Goal: Task Accomplishment & Management: Manage account settings

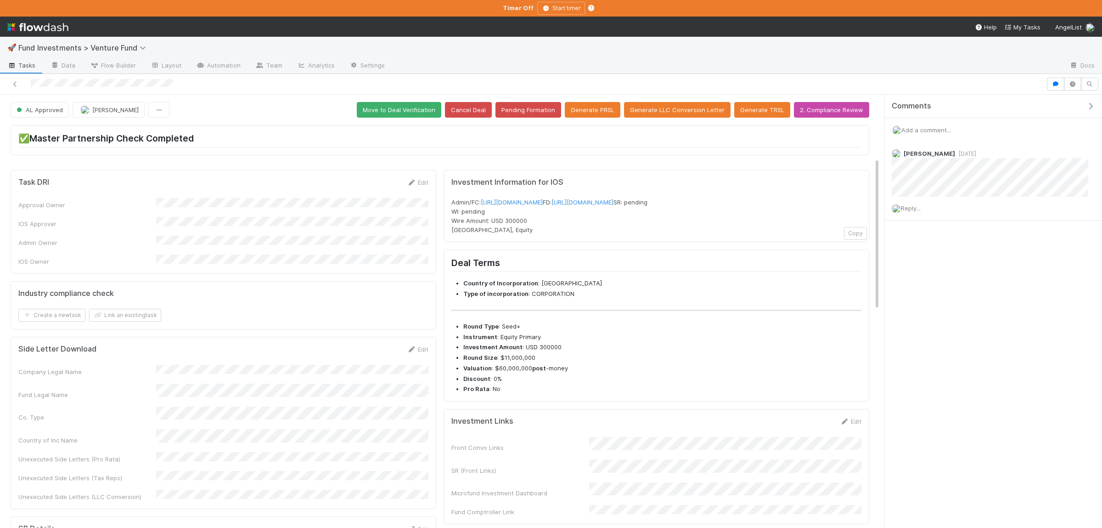
scroll to position [179, 0]
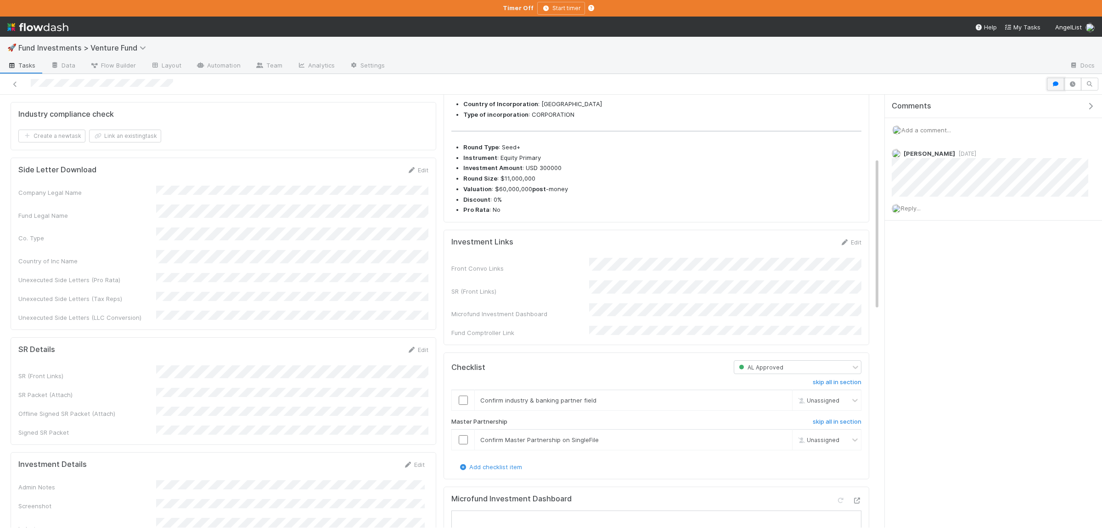
click at [1060, 84] on button "button" at bounding box center [1055, 84] width 17 height 13
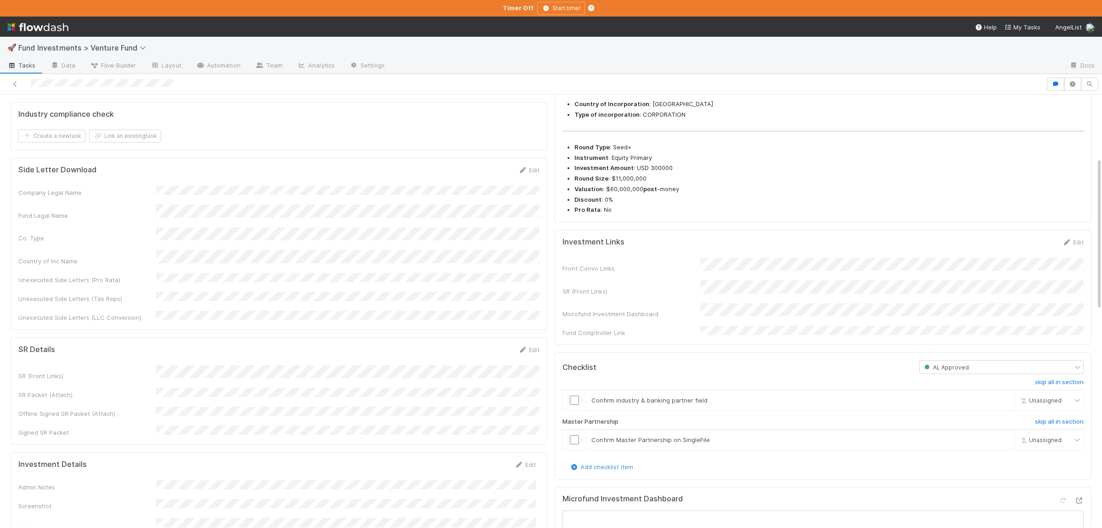
click at [890, 37] on div "🚀 Fund Investments > Venture Fund Tasks Data Flow Builder Layout Automation Tea…" at bounding box center [551, 282] width 1102 height 491
click at [405, 345] on div "SR Details Edit" at bounding box center [278, 349] width 521 height 9
click at [576, 405] on input "checkbox" at bounding box center [574, 399] width 9 height 9
click at [574, 444] on input "checkbox" at bounding box center [574, 439] width 9 height 9
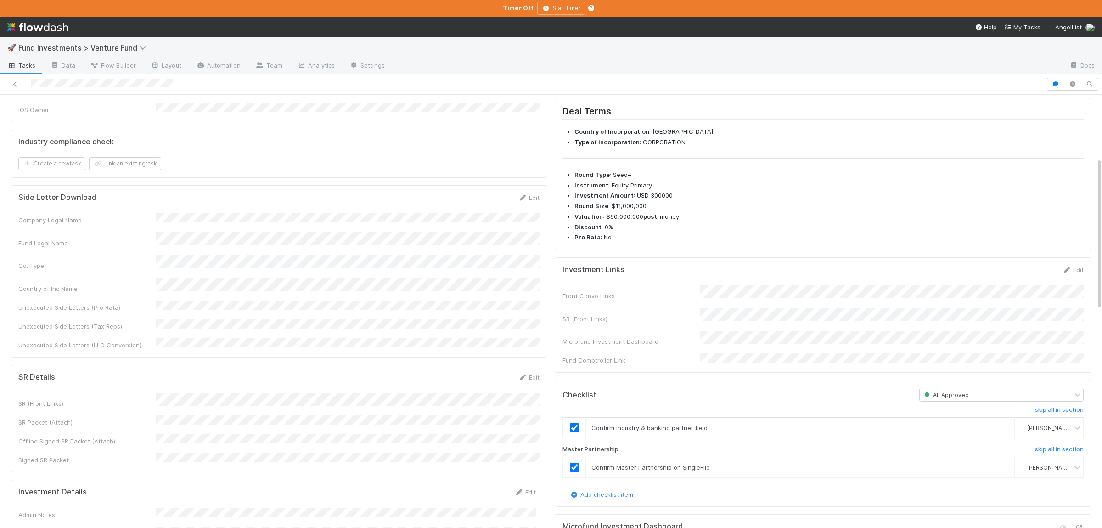
scroll to position [0, 0]
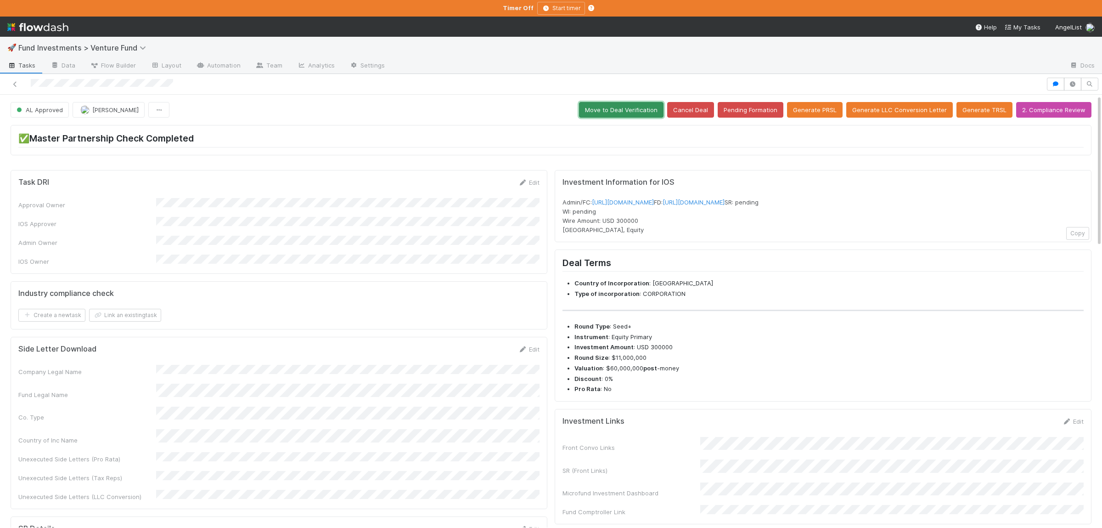
click at [656, 106] on button "Move to Deal Verification" at bounding box center [621, 110] width 85 height 16
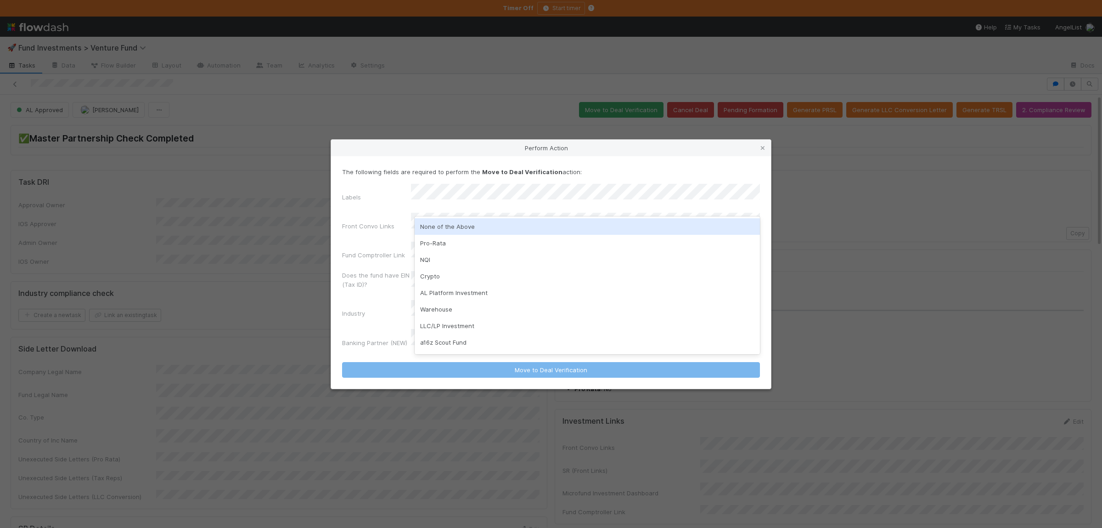
click at [468, 225] on div "None of the Above" at bounding box center [587, 226] width 345 height 17
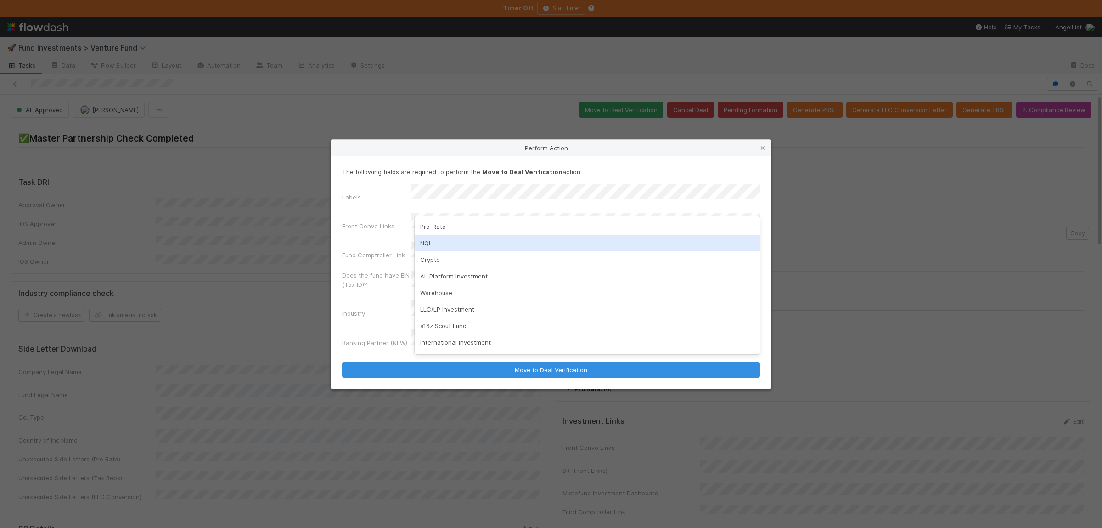
click at [377, 230] on label"] "Front Convo Links" at bounding box center [368, 225] width 52 height 9
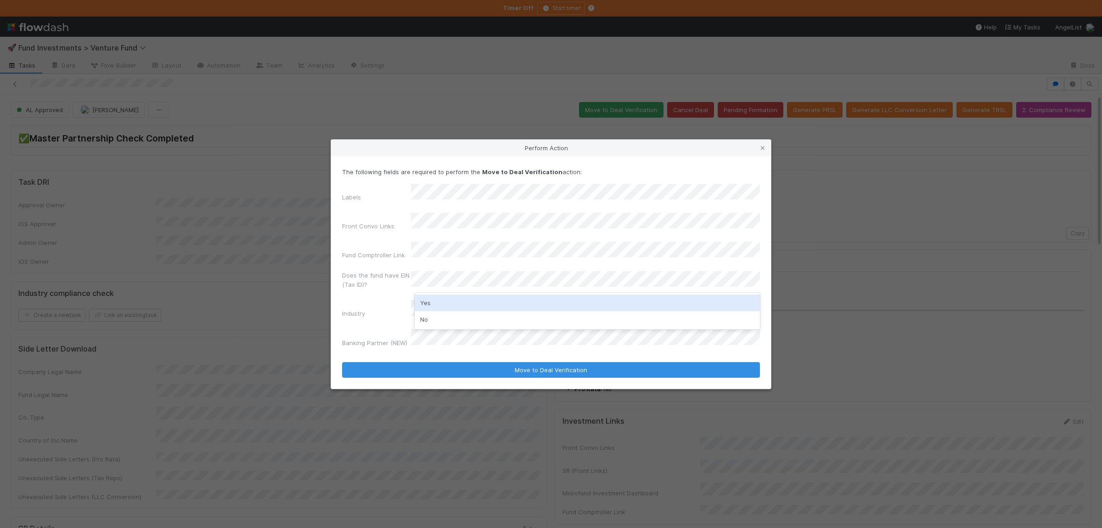
click at [472, 303] on div "Yes" at bounding box center [587, 302] width 345 height 17
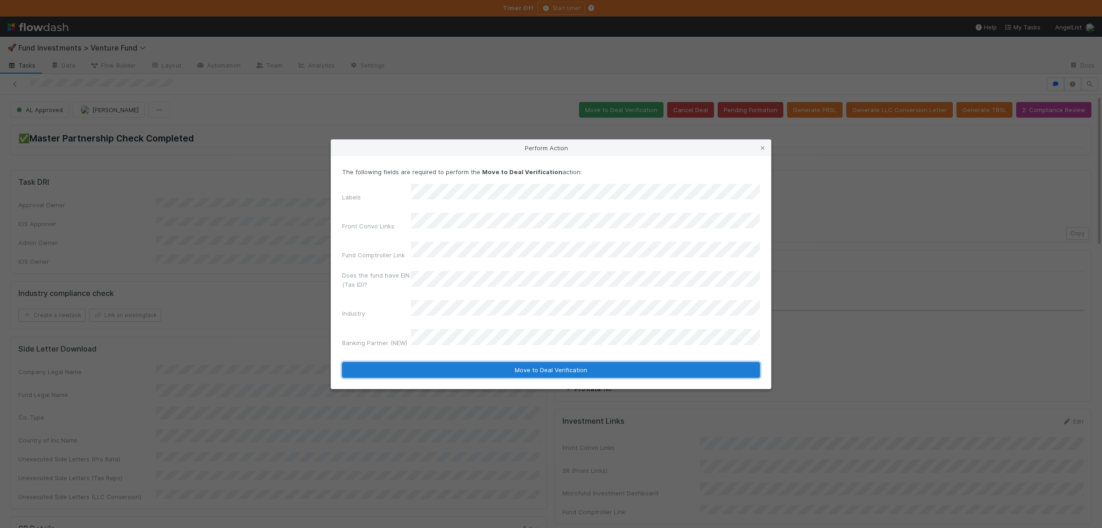
click at [475, 362] on button "Move to Deal Verification" at bounding box center [551, 370] width 418 height 16
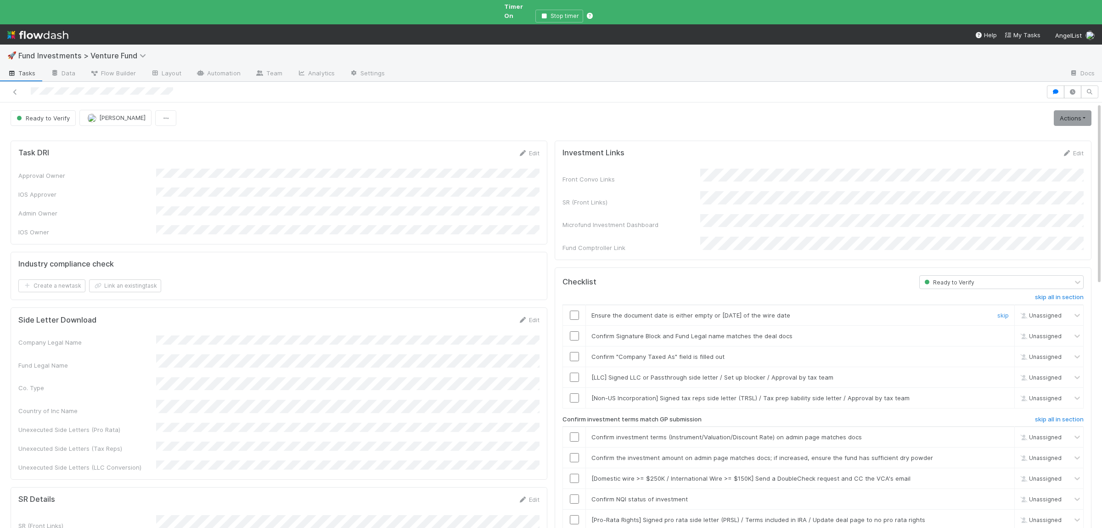
click at [579, 310] on div at bounding box center [574, 314] width 23 height 9
click at [575, 305] on td at bounding box center [574, 314] width 23 height 21
click at [576, 331] on input "checkbox" at bounding box center [574, 335] width 9 height 9
click at [575, 352] on input "checkbox" at bounding box center [574, 356] width 9 height 9
click at [576, 310] on input "checkbox" at bounding box center [574, 314] width 9 height 9
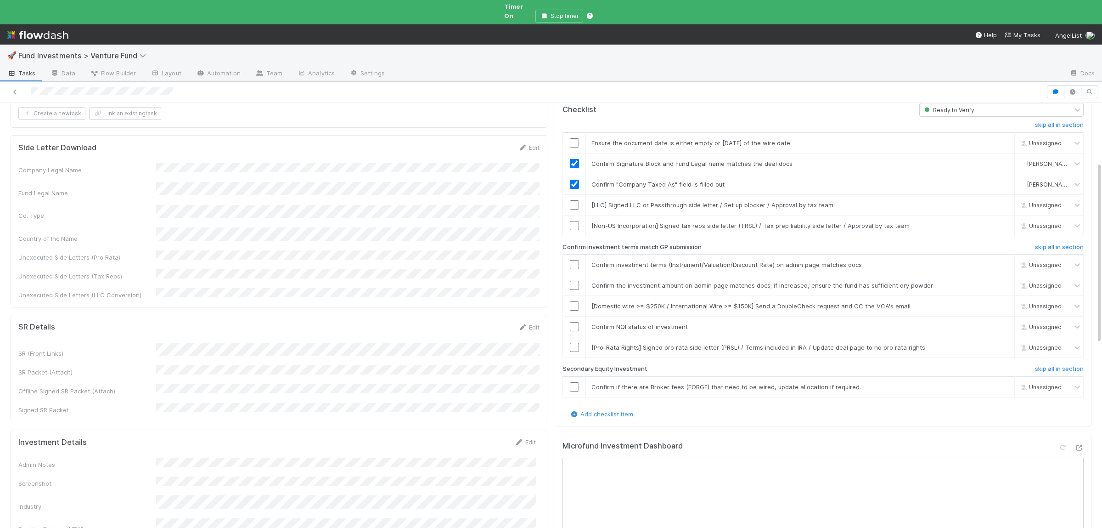
scroll to position [224, 0]
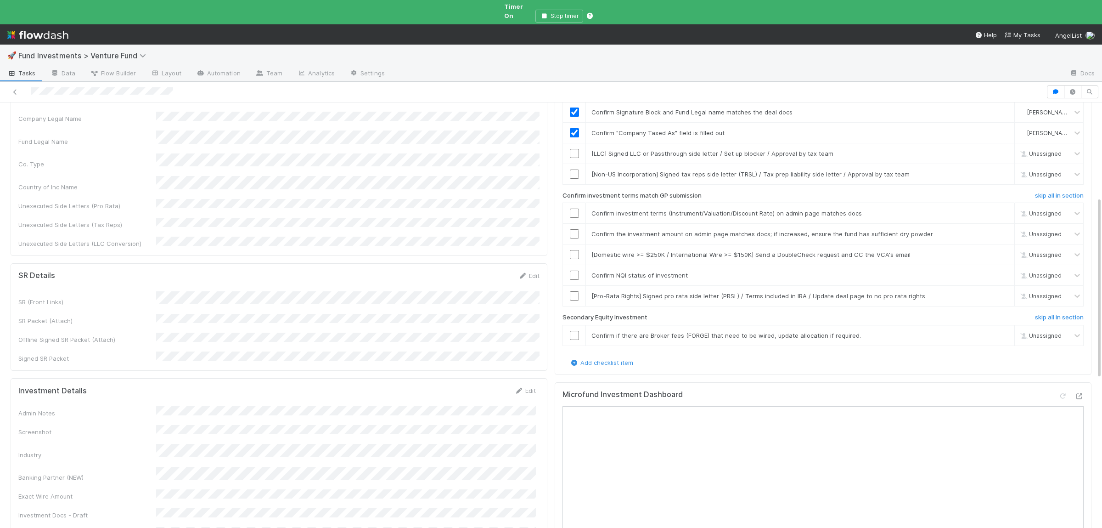
checkbox input "true"
click at [278, 386] on form "Investment Details Edit Admin Notes Screenshot Industry Banking Partner (NEW) E…" at bounding box center [277, 506] width 518 height 240
click at [259, 406] on div "Admin Notes Screenshot Industry Banking Partner (NEW) Exact Wire Amount Investm…" at bounding box center [277, 516] width 518 height 220
click at [260, 406] on div "Admin Notes Screenshot Industry Banking Partner (NEW) Exact Wire Amount Investm…" at bounding box center [277, 516] width 518 height 220
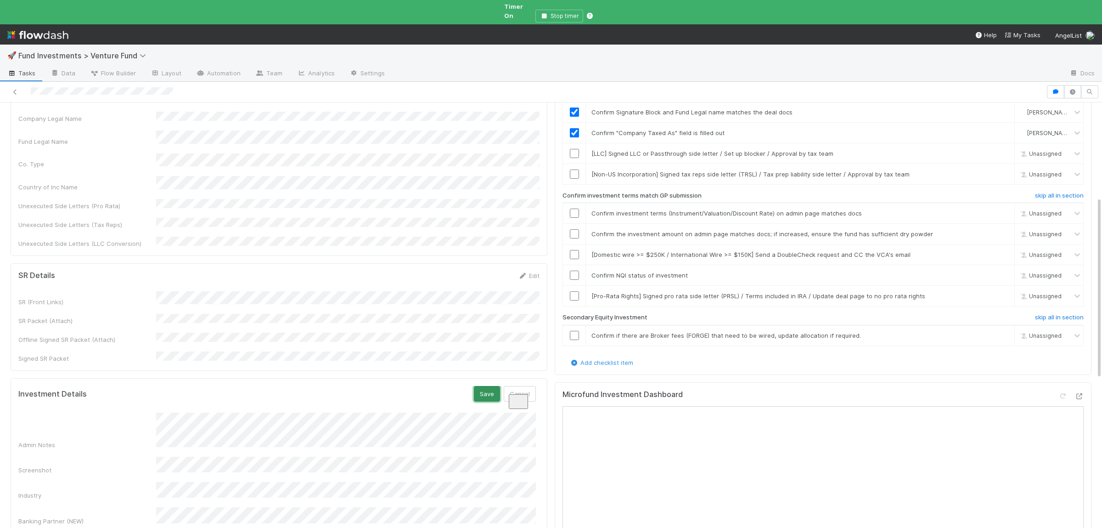
drag, startPoint x: 483, startPoint y: 349, endPoint x: 482, endPoint y: 355, distance: 6.4
click at [483, 386] on button "Save" at bounding box center [487, 394] width 26 height 16
click at [578, 208] on input "checkbox" at bounding box center [574, 212] width 9 height 9
click at [575, 229] on input "checkbox" at bounding box center [574, 233] width 9 height 9
click at [576, 265] on td at bounding box center [574, 275] width 23 height 21
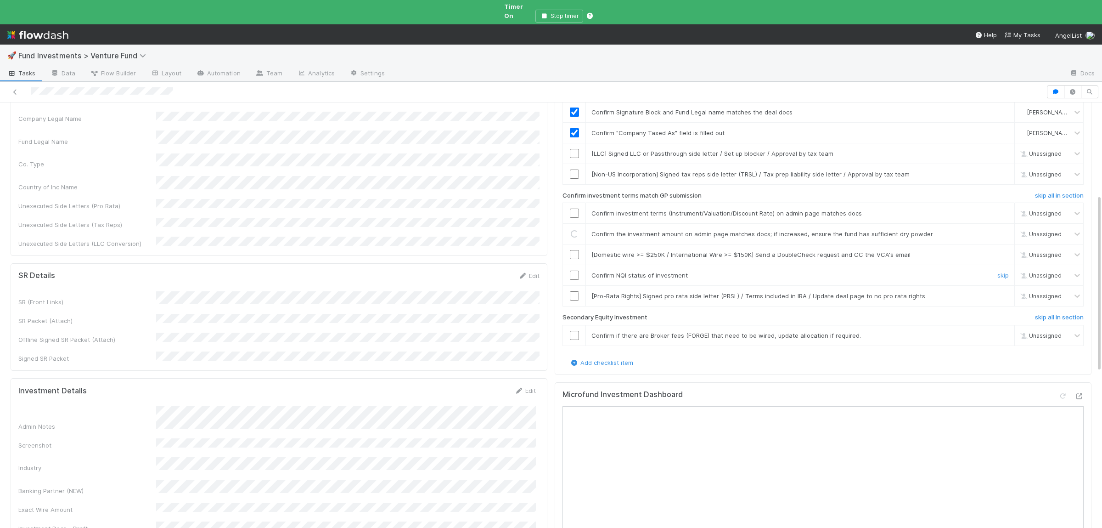
click at [576, 270] on input "checkbox" at bounding box center [574, 274] width 9 height 9
checkbox input "true"
click at [576, 229] on input "checkbox" at bounding box center [574, 233] width 9 height 9
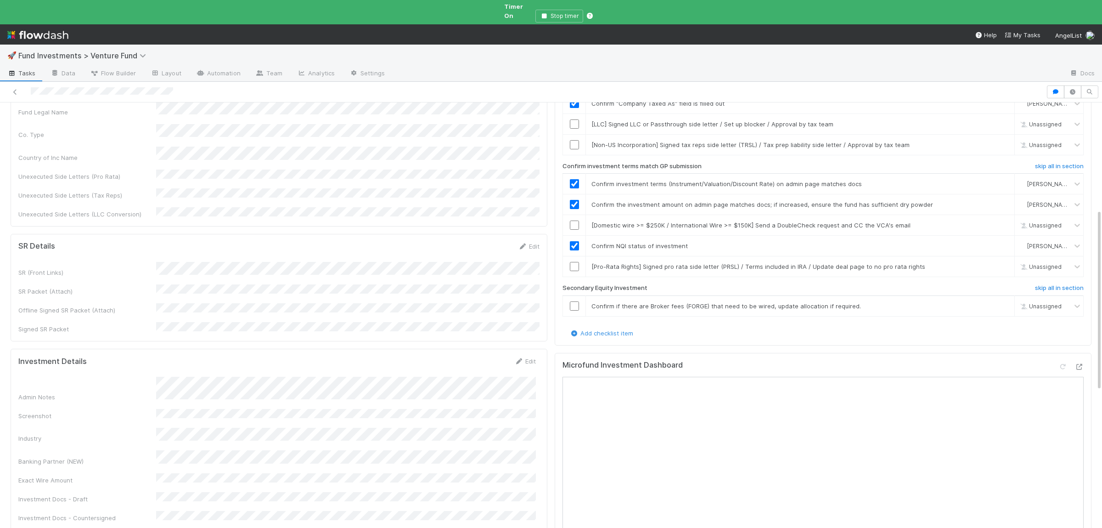
scroll to position [269, 0]
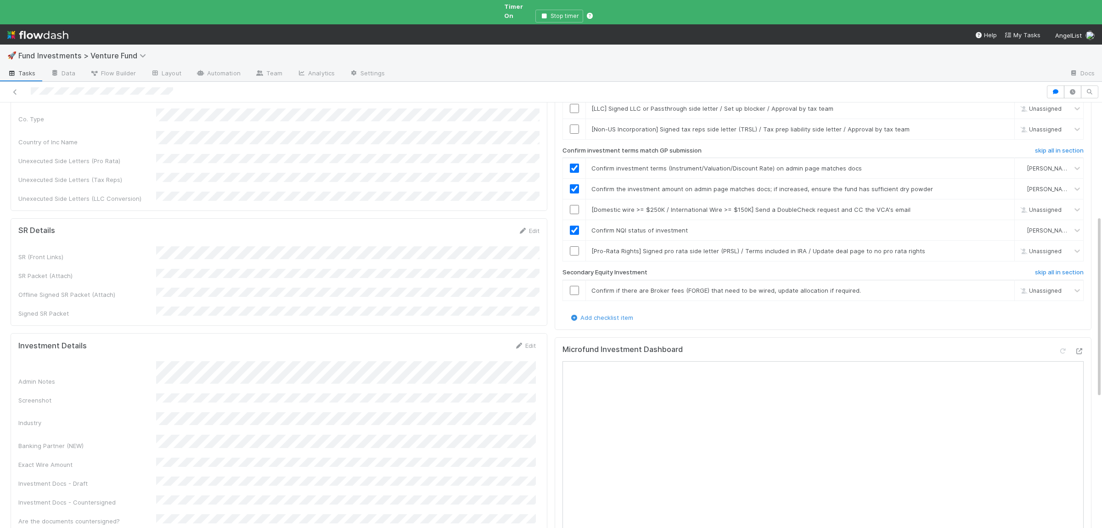
click at [228, 421] on div "Admin Notes Screenshot Industry Banking Partner (NEW) Exact Wire Amount Investm…" at bounding box center [277, 477] width 518 height 232
click at [214, 437] on div "Admin Notes Screenshot Industry Banking Partner (NEW) Exact Wire Amount Investm…" at bounding box center [277, 512] width 518 height 290
click at [484, 341] on button "Save" at bounding box center [487, 349] width 26 height 16
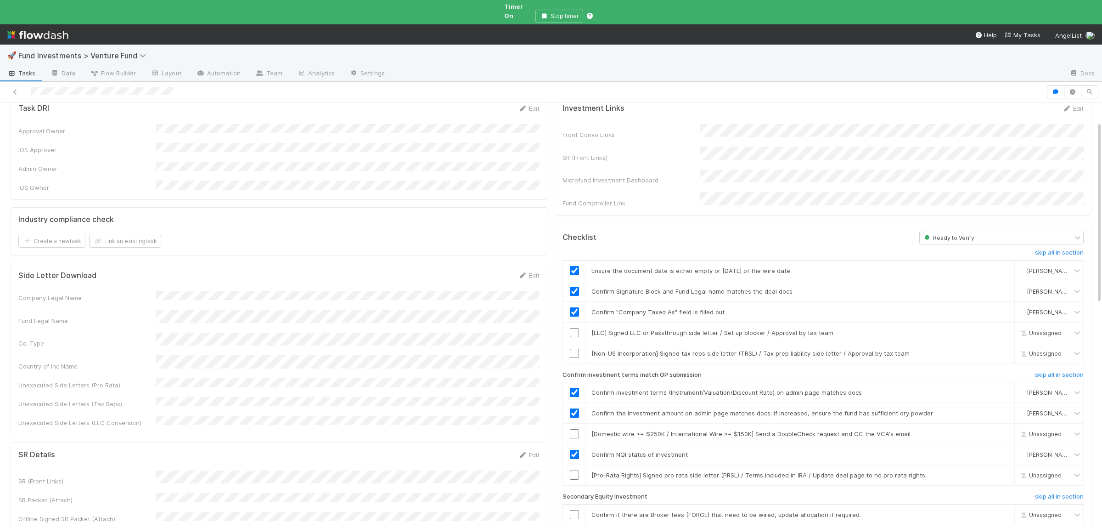
scroll to position [0, 0]
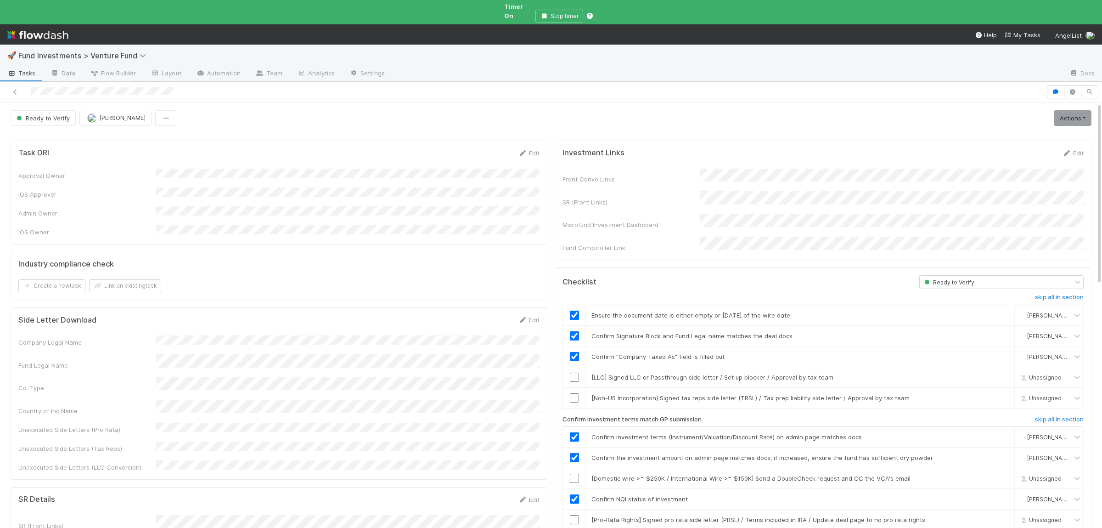
click at [1102, 108] on div at bounding box center [1102, 318] width 0 height 433
click at [1077, 110] on link "Actions" at bounding box center [1073, 118] width 38 height 16
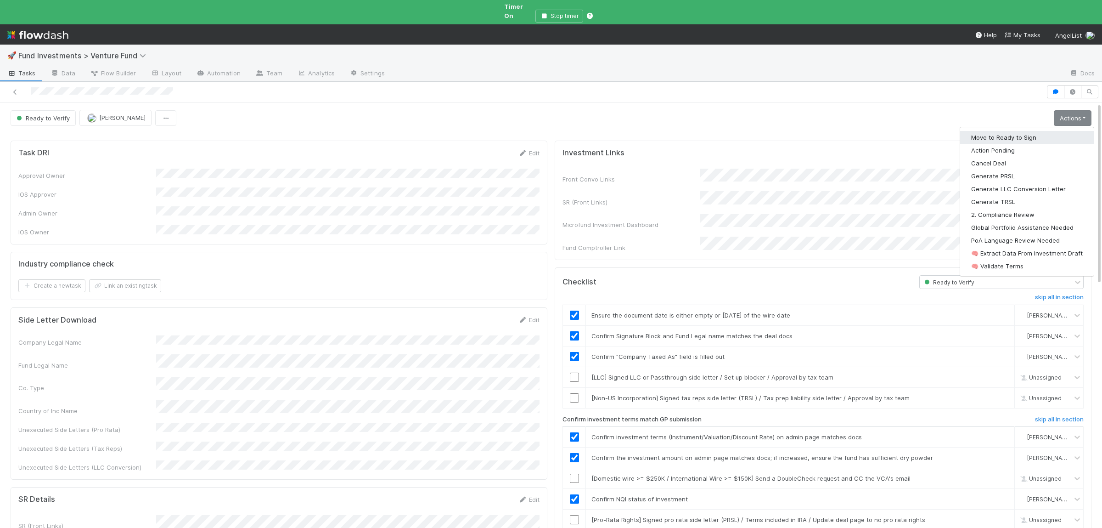
click at [1035, 131] on button "Move to Ready to Sign" at bounding box center [1027, 137] width 134 height 13
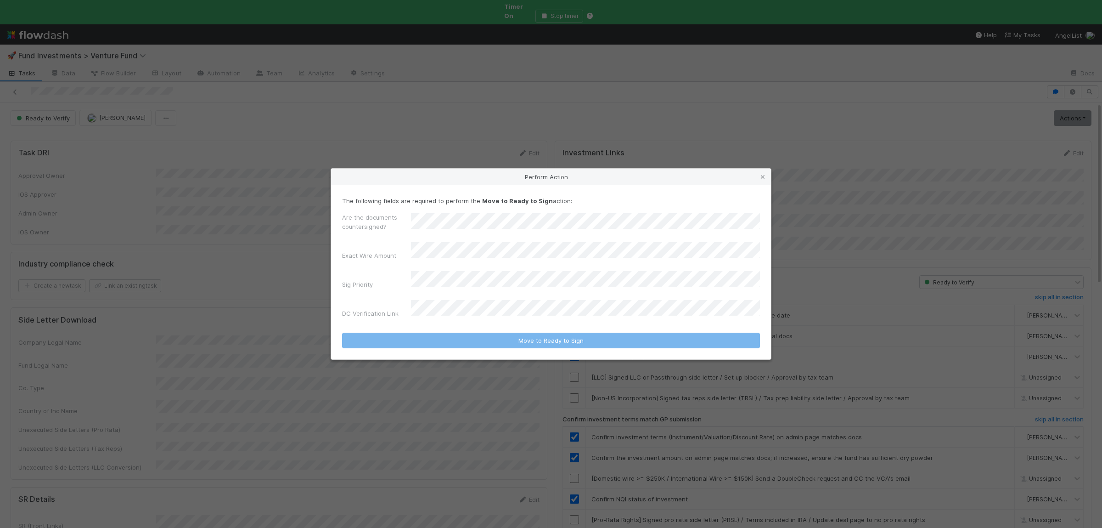
click at [488, 222] on div "Are the documents countersigned?" at bounding box center [551, 224] width 418 height 22
click at [469, 259] on div "Yes" at bounding box center [587, 256] width 345 height 17
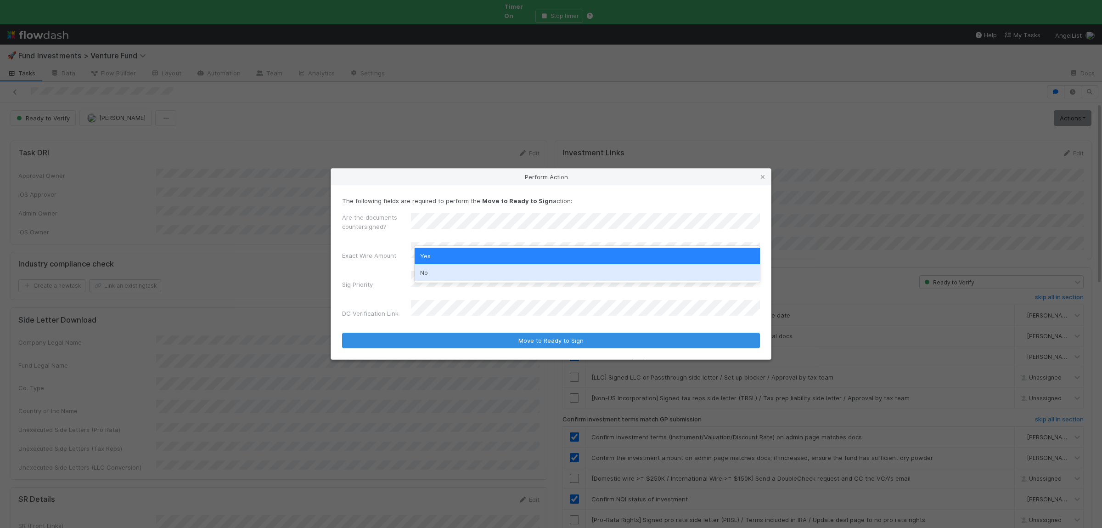
click at [434, 270] on div "No" at bounding box center [587, 272] width 345 height 17
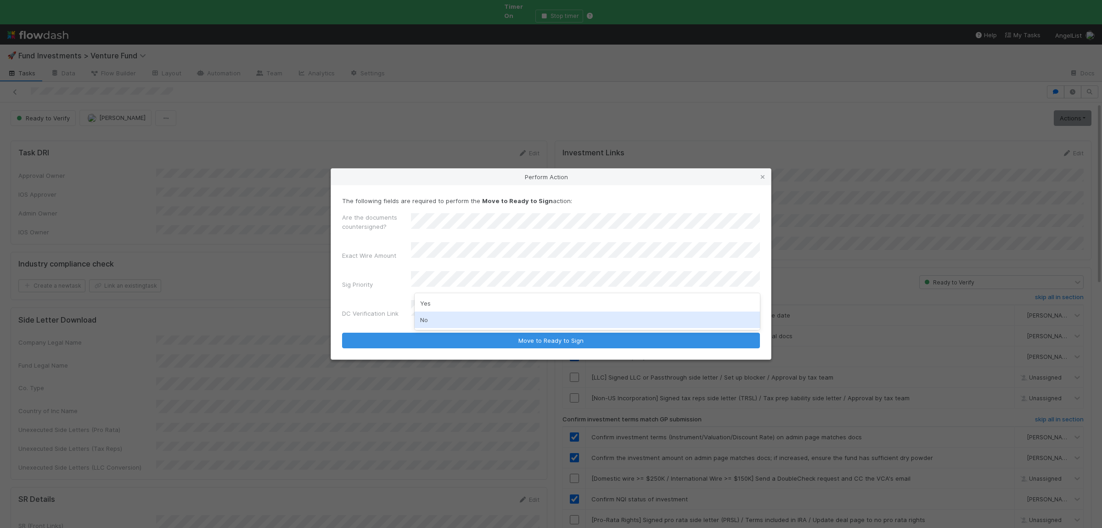
drag, startPoint x: 441, startPoint y: 317, endPoint x: 445, endPoint y: 314, distance: 5.5
click at [441, 319] on div "No" at bounding box center [587, 319] width 345 height 17
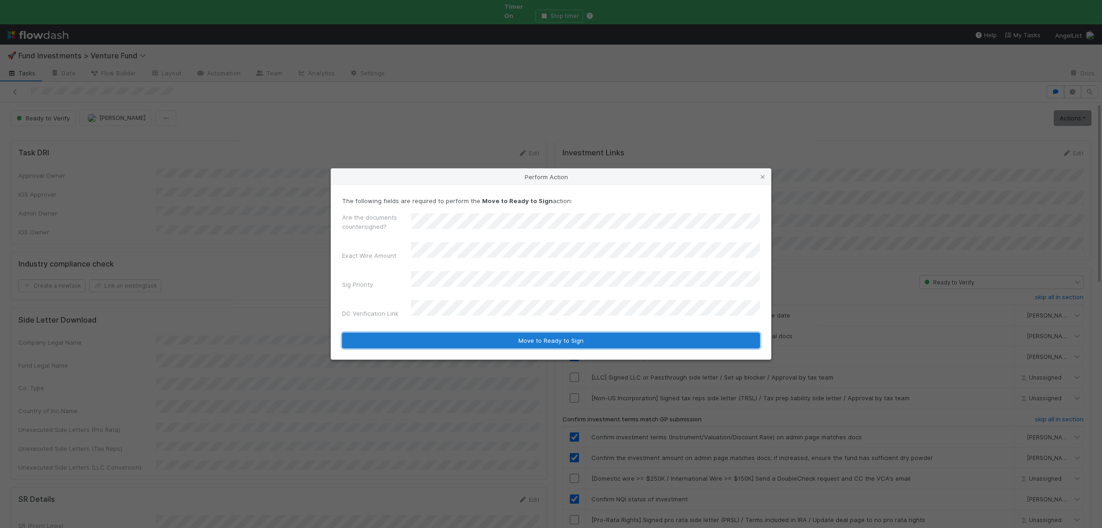
click at [546, 334] on button "Move to Ready to Sign" at bounding box center [551, 340] width 418 height 16
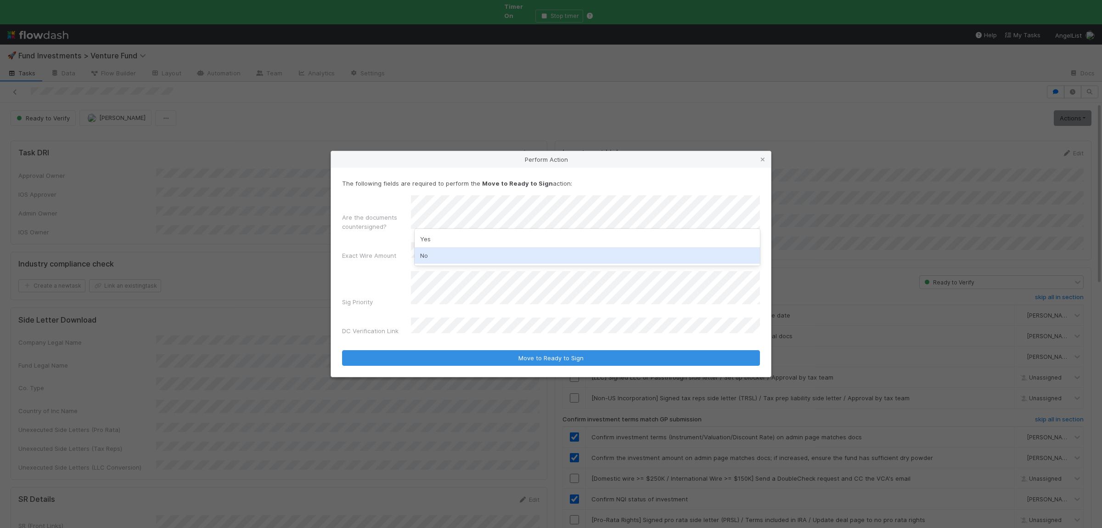
click at [451, 250] on div "No" at bounding box center [587, 255] width 345 height 17
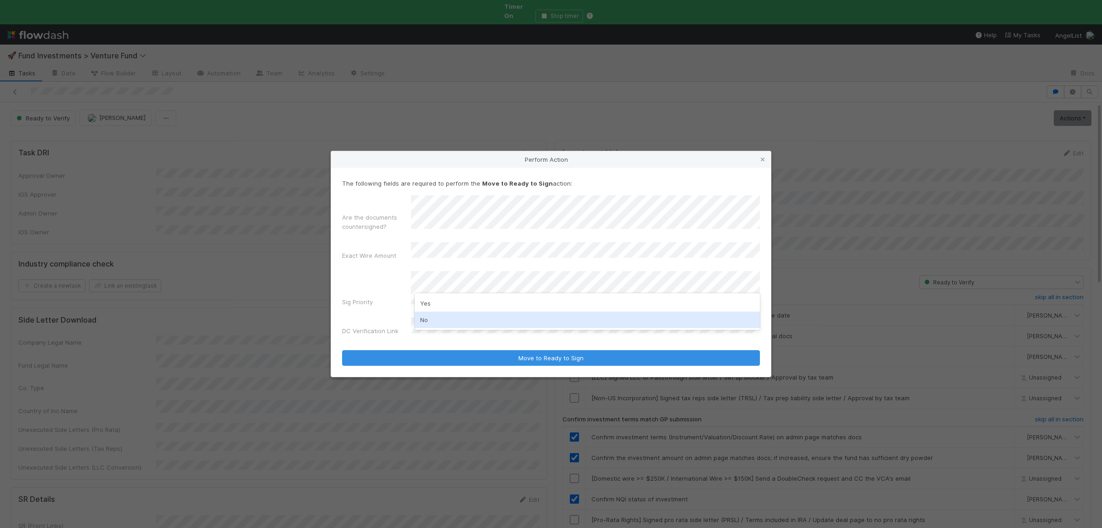
click at [450, 321] on div "No" at bounding box center [587, 319] width 345 height 17
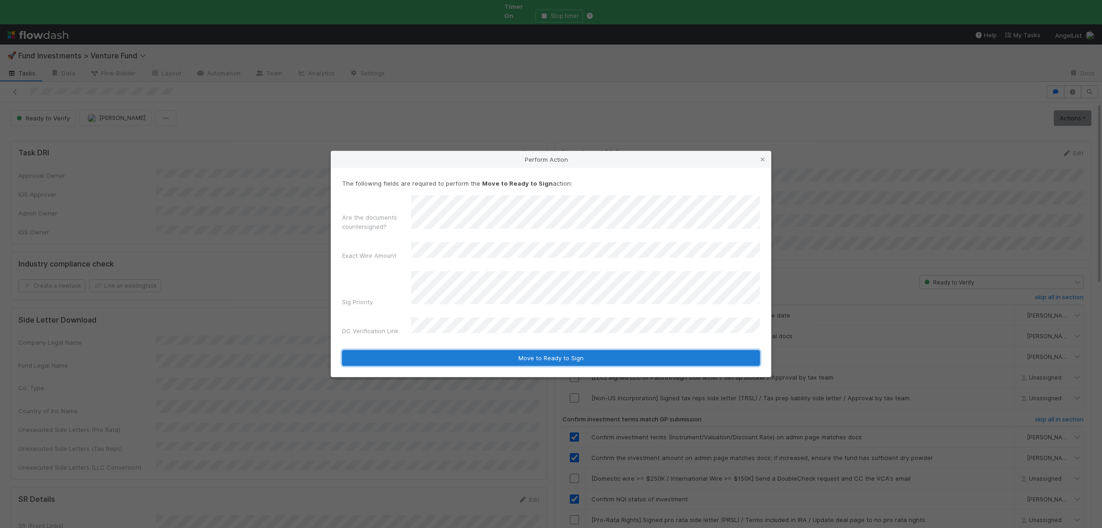
click at [448, 350] on button "Move to Ready to Sign" at bounding box center [551, 358] width 418 height 16
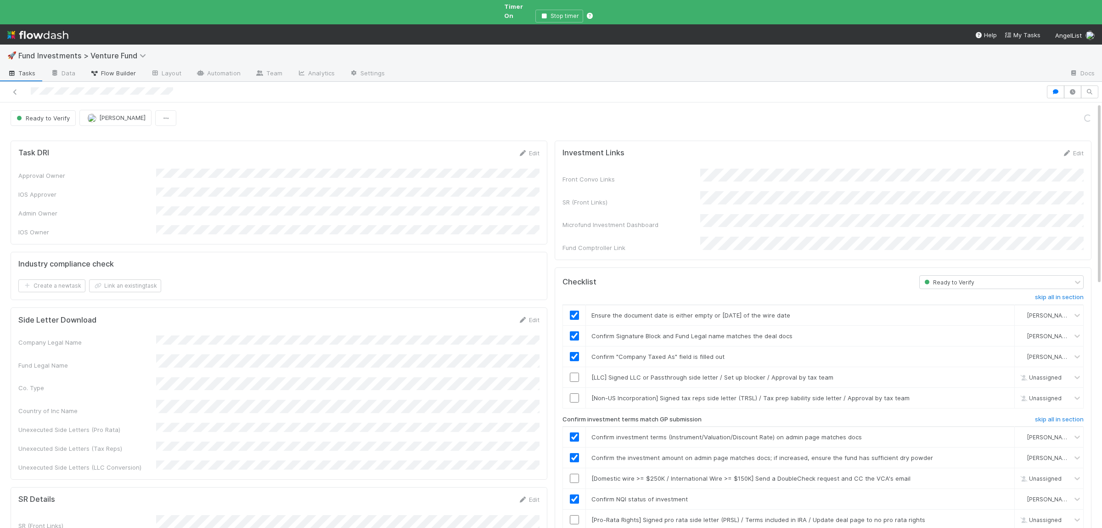
click at [104, 68] on span "Flow Builder" at bounding box center [113, 72] width 46 height 9
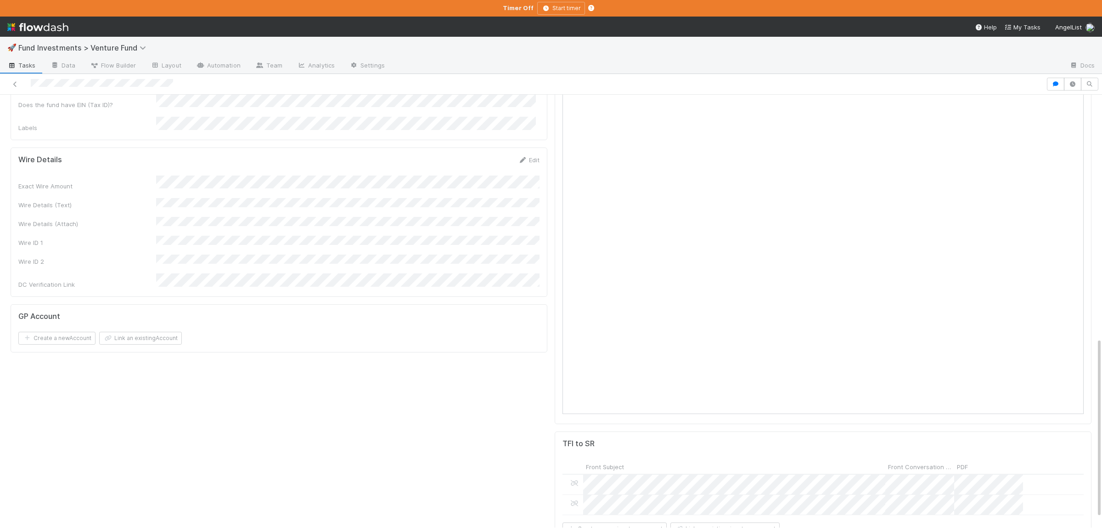
scroll to position [448, 0]
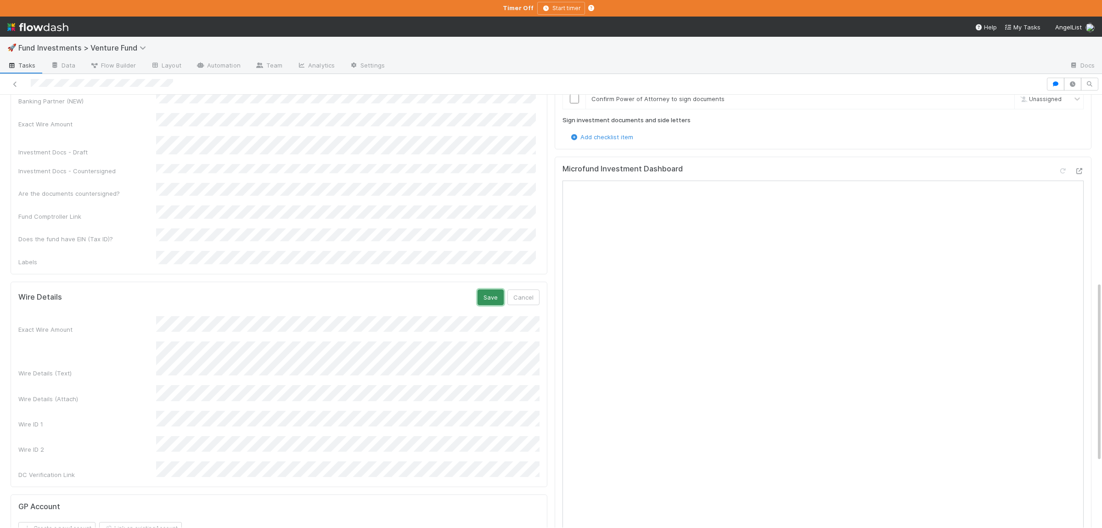
click at [500, 289] on button "Save" at bounding box center [491, 297] width 26 height 16
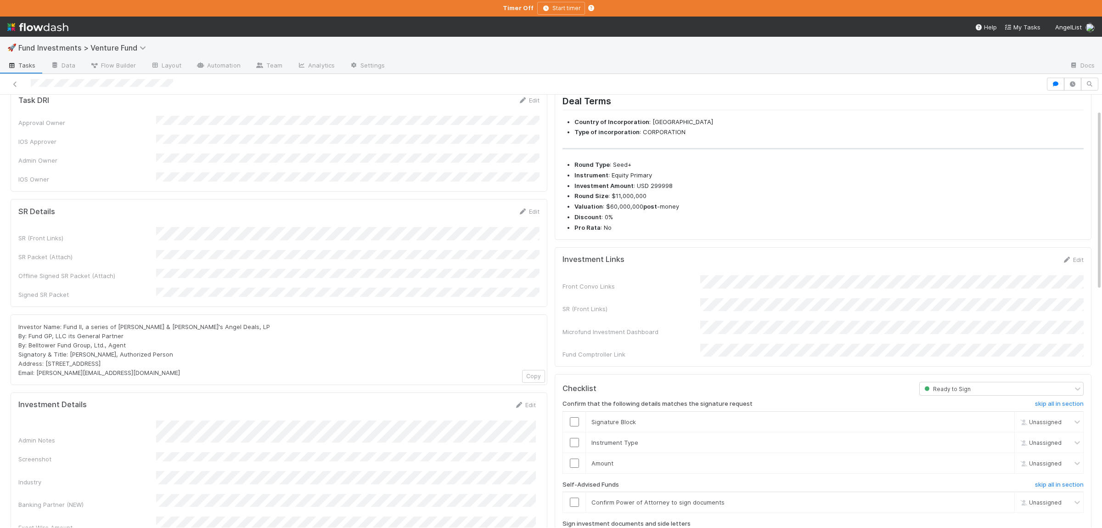
scroll to position [0, 0]
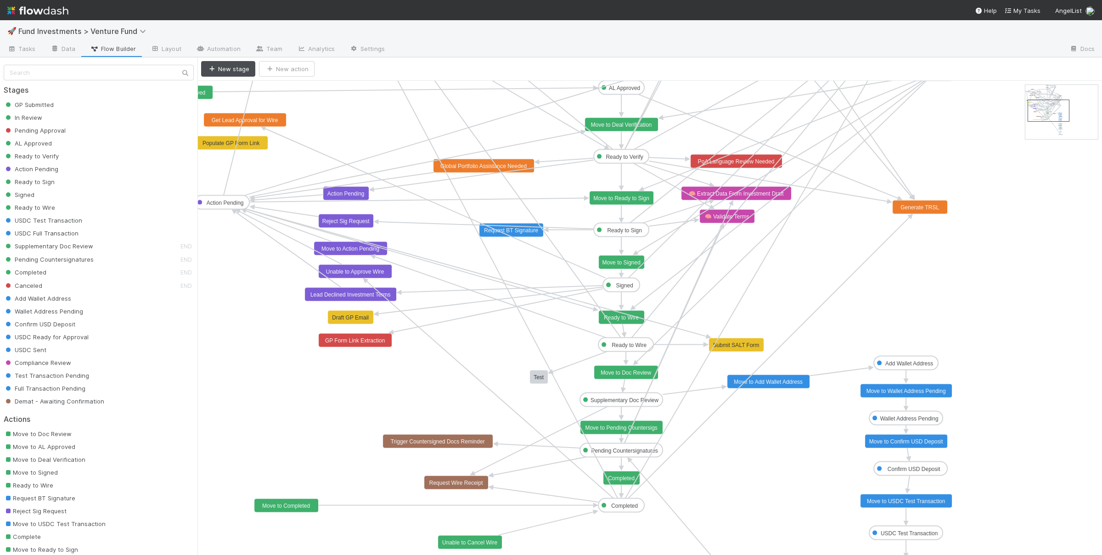
click at [622, 262] on text "Move to Signed" at bounding box center [621, 262] width 38 height 6
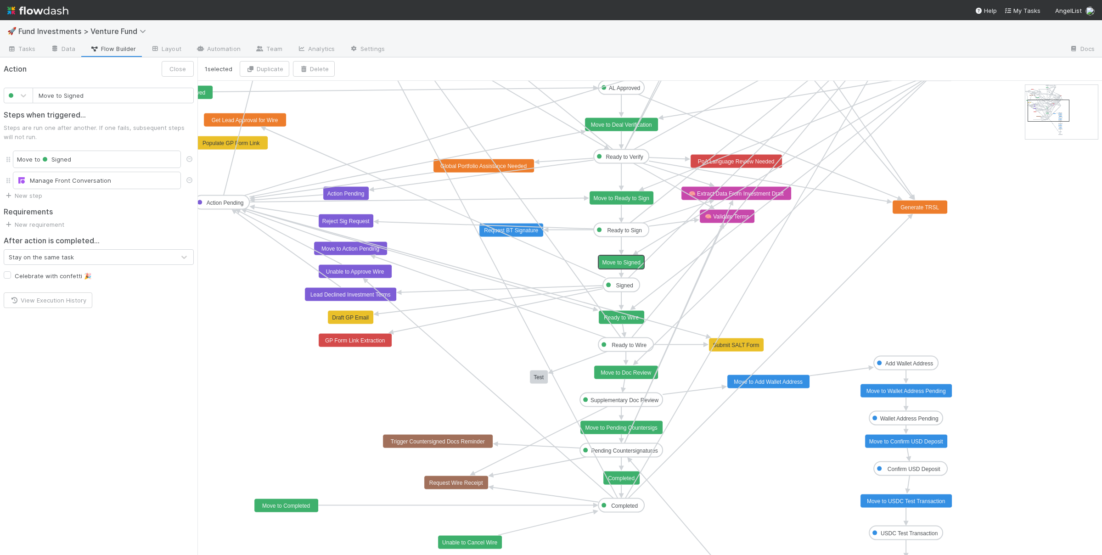
type input "Move to Ready to Sign"
click at [636, 199] on text "Move to Ready to Sign" at bounding box center [621, 198] width 56 height 6
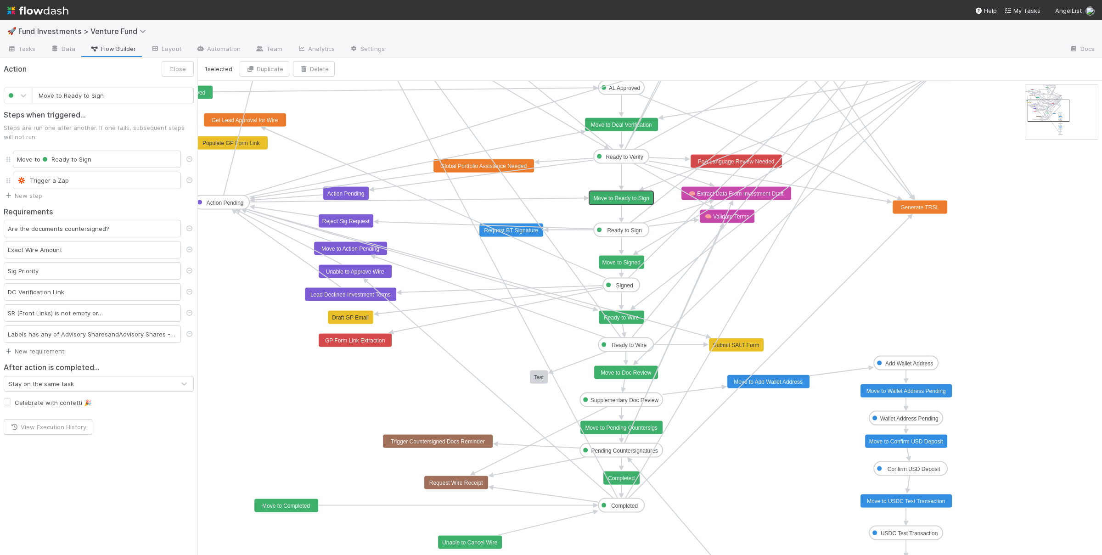
click at [59, 355] on link "New requirement" at bounding box center [34, 351] width 61 height 7
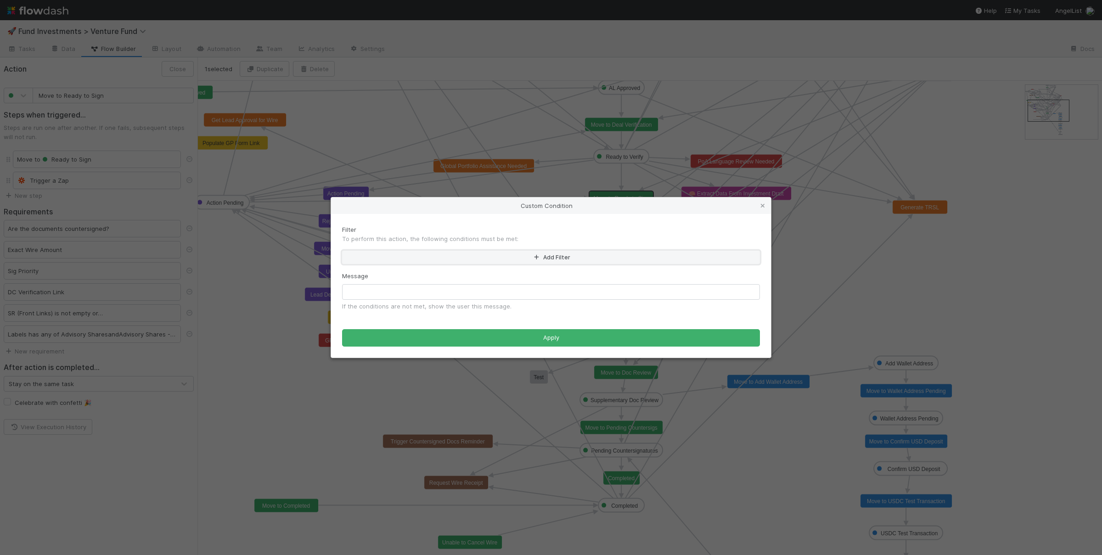
click at [460, 253] on button "Add Filter" at bounding box center [551, 257] width 418 height 13
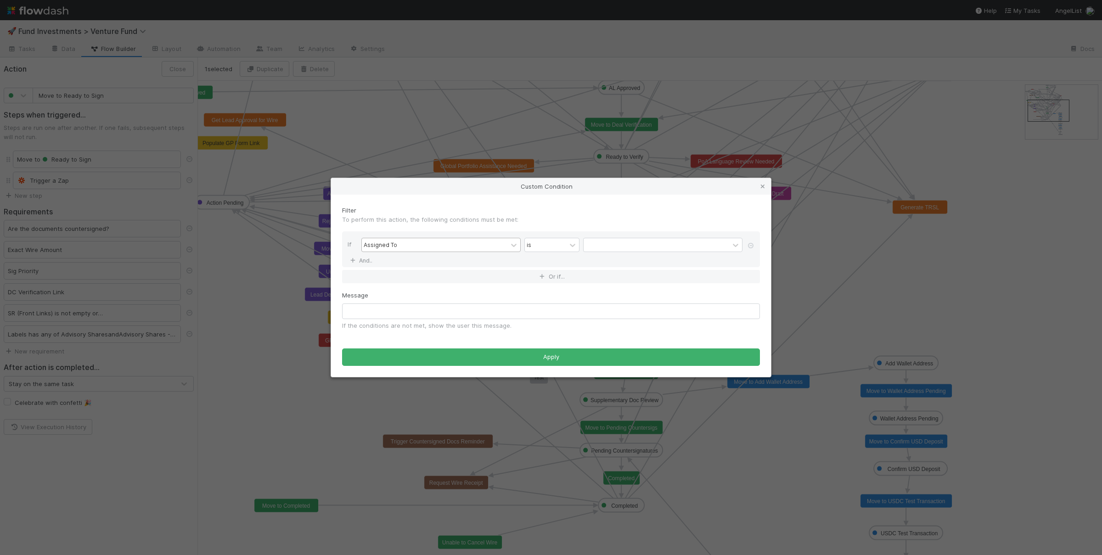
click at [441, 248] on div "Assigned To" at bounding box center [435, 244] width 146 height 13
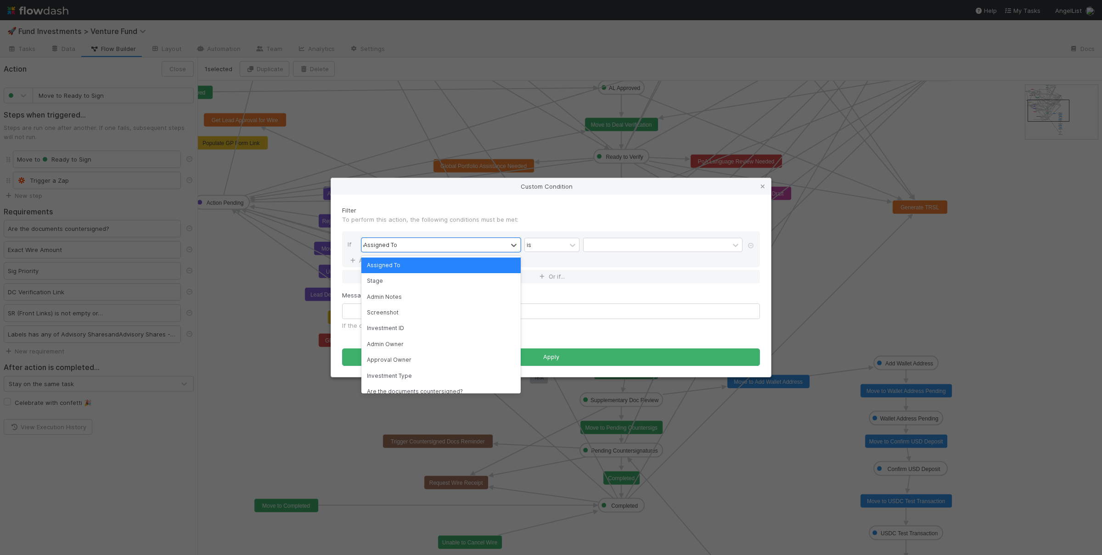
type input "dc"
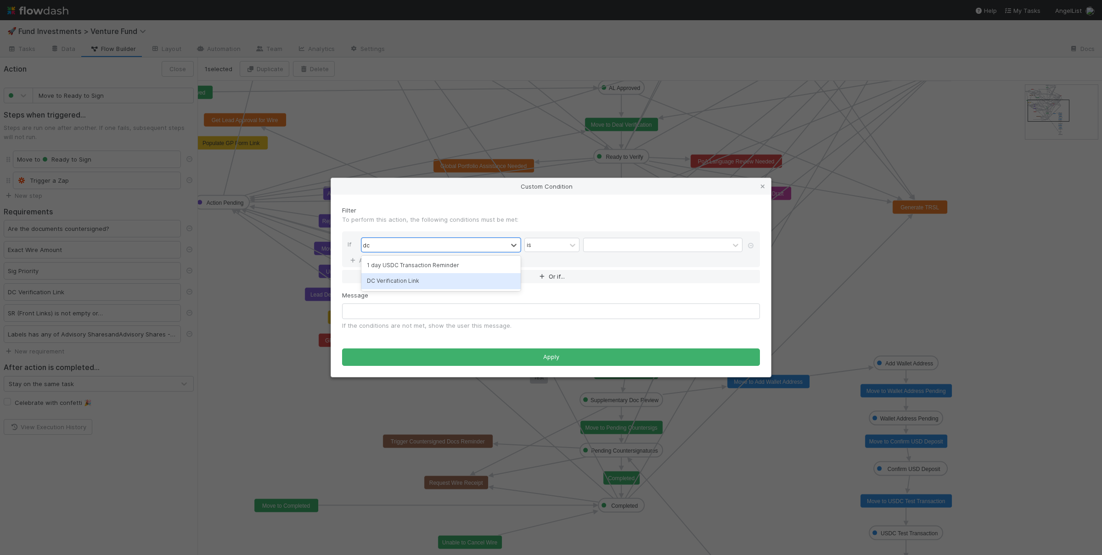
drag, startPoint x: 445, startPoint y: 278, endPoint x: 484, endPoint y: 276, distance: 38.2
click at [445, 278] on div "DC Verification Link" at bounding box center [440, 281] width 159 height 16
click at [564, 248] on div "contains" at bounding box center [545, 244] width 41 height 13
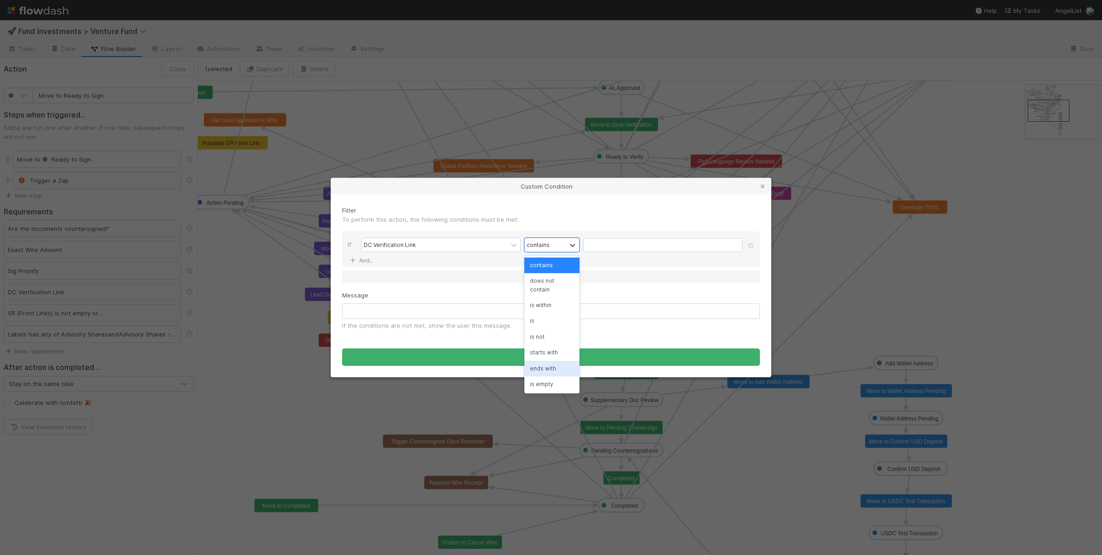
scroll to position [8, 0]
click at [544, 387] on div "is not empty" at bounding box center [551, 392] width 55 height 16
click at [513, 282] on button "Or if..." at bounding box center [551, 276] width 418 height 13
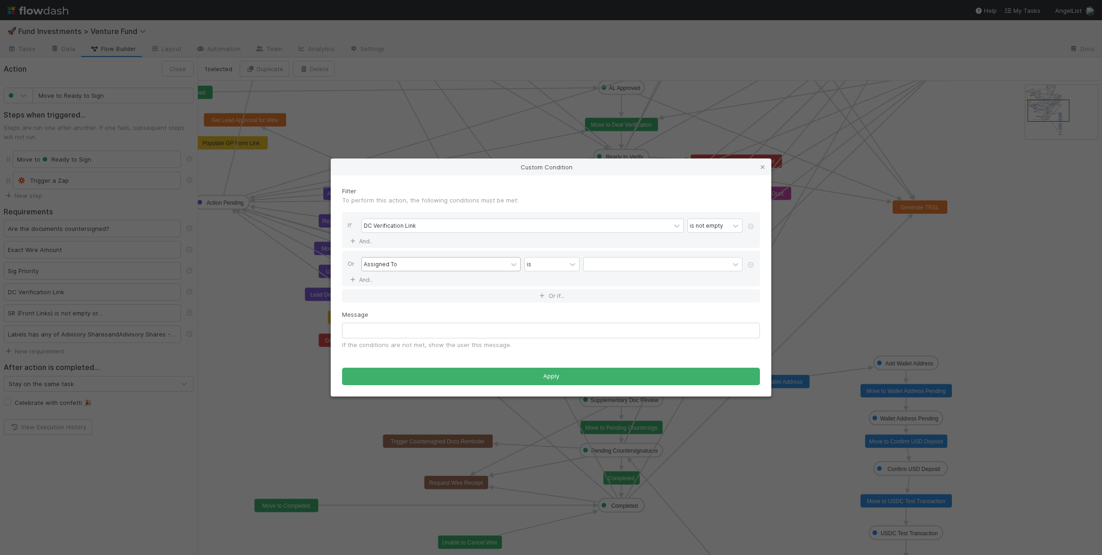
click at [417, 265] on div "Assigned To" at bounding box center [435, 264] width 146 height 13
type input "d"
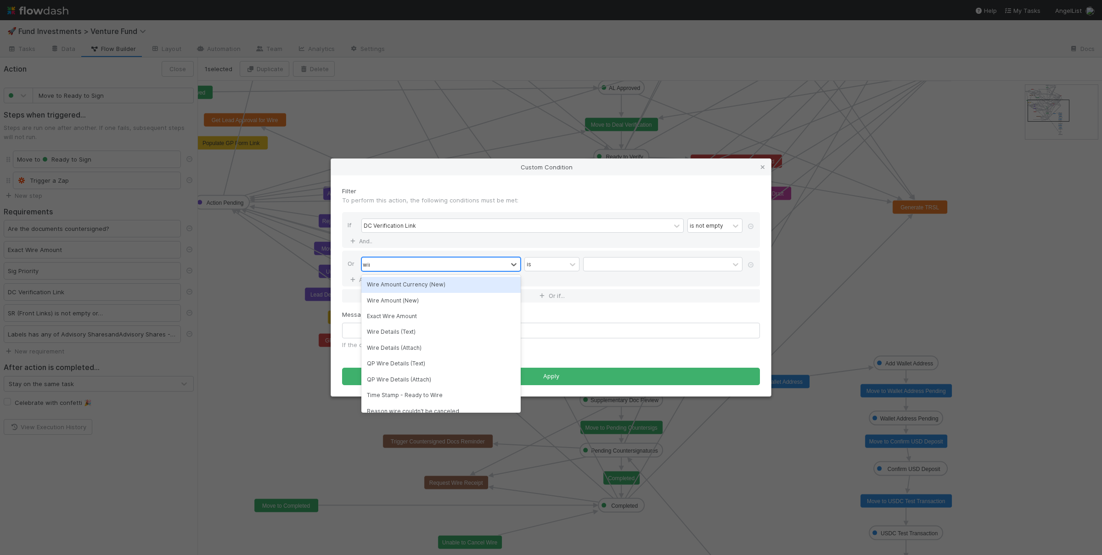
type input "wire"
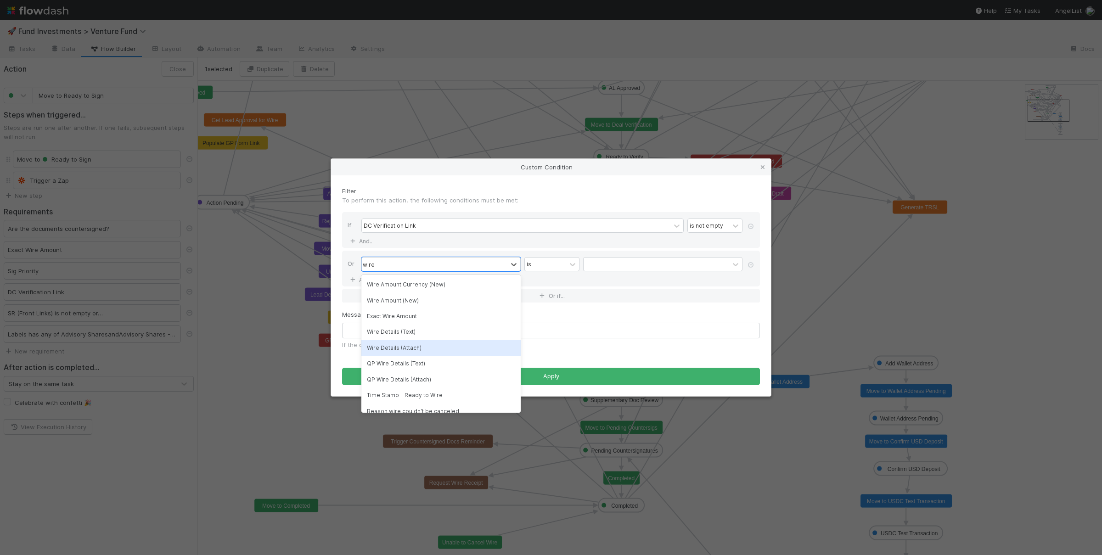
click at [434, 349] on div "Wire Details (Attach)" at bounding box center [440, 348] width 159 height 16
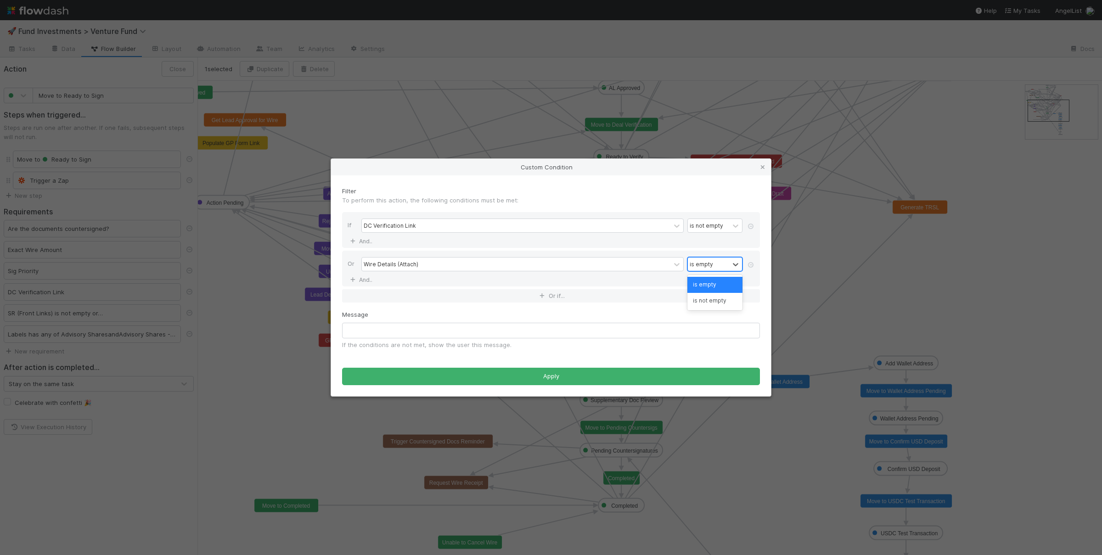
click at [699, 265] on div "is empty" at bounding box center [701, 264] width 23 height 8
click at [763, 166] on icon at bounding box center [762, 167] width 9 height 6
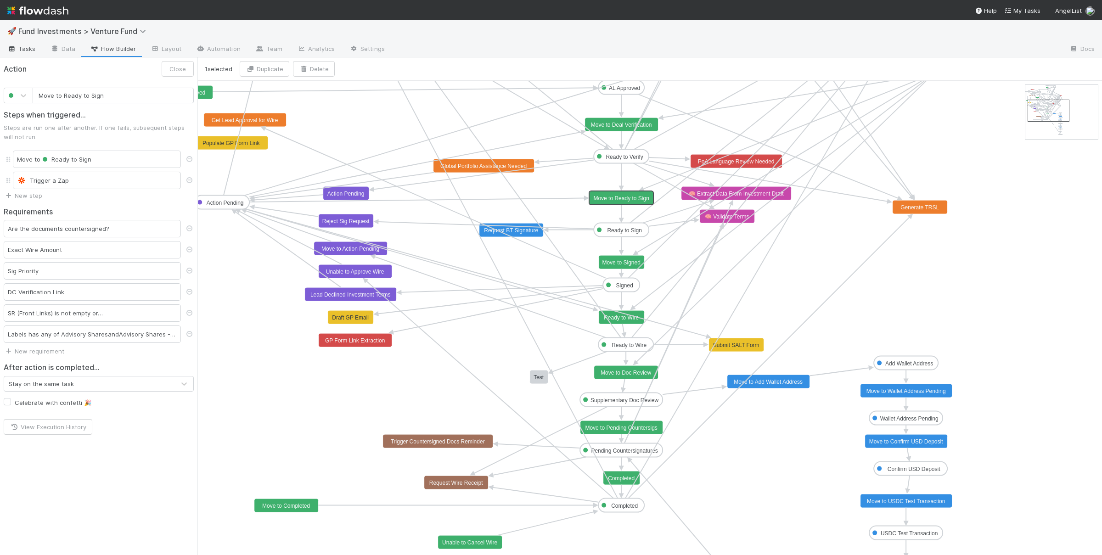
click at [30, 46] on span "Tasks" at bounding box center [21, 48] width 28 height 9
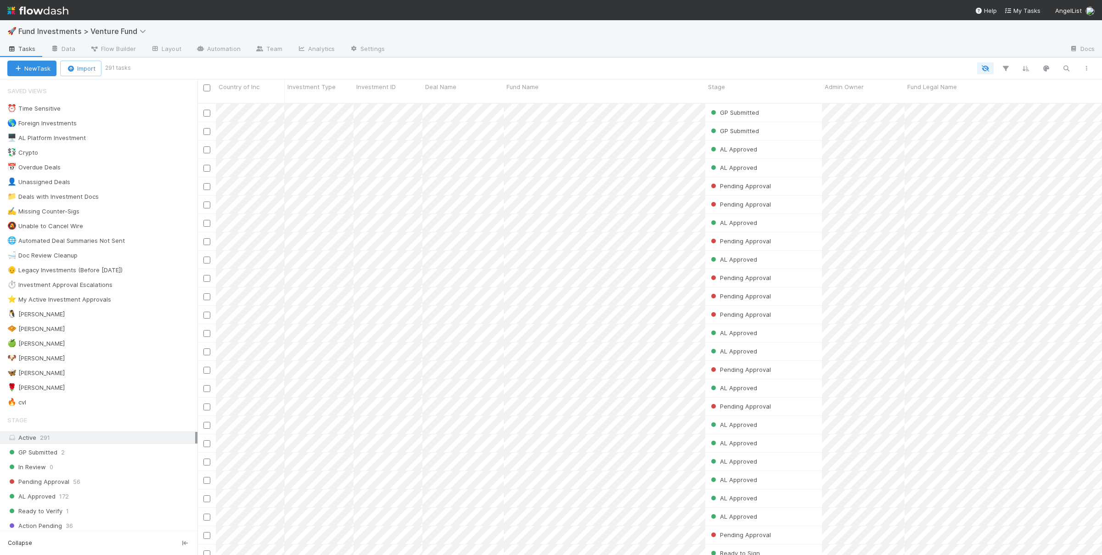
scroll to position [460, 905]
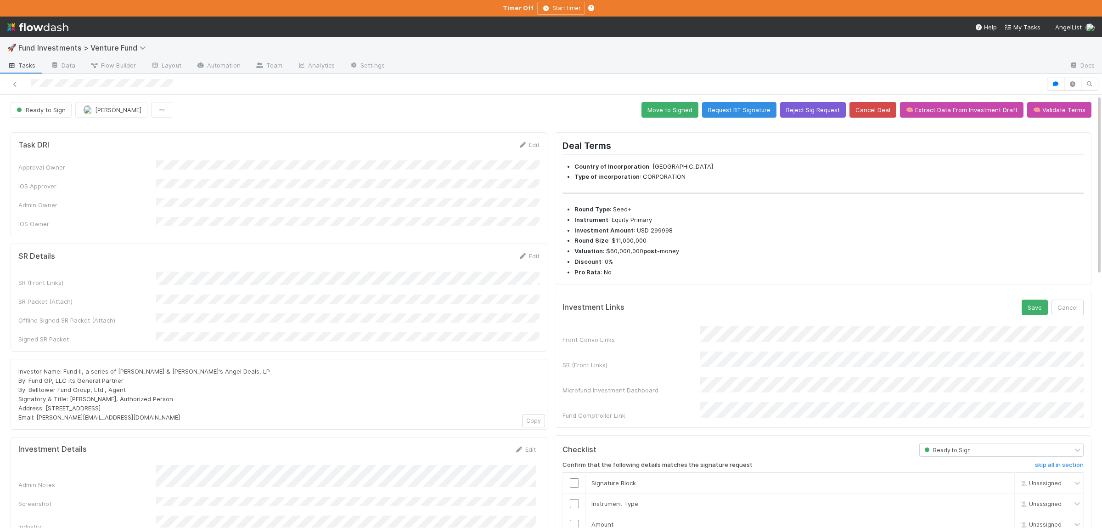
click at [856, 353] on div "Front Convo Links SR (Front Links) Microfund Investment Dashboard Fund Comptrol…" at bounding box center [823, 373] width 521 height 94
click at [1037, 312] on button "Save" at bounding box center [1035, 307] width 26 height 16
click at [899, 342] on div "Front Convo Links SR (Front Links) Microfund Investment Dashboard Fund Comptrol…" at bounding box center [823, 362] width 521 height 84
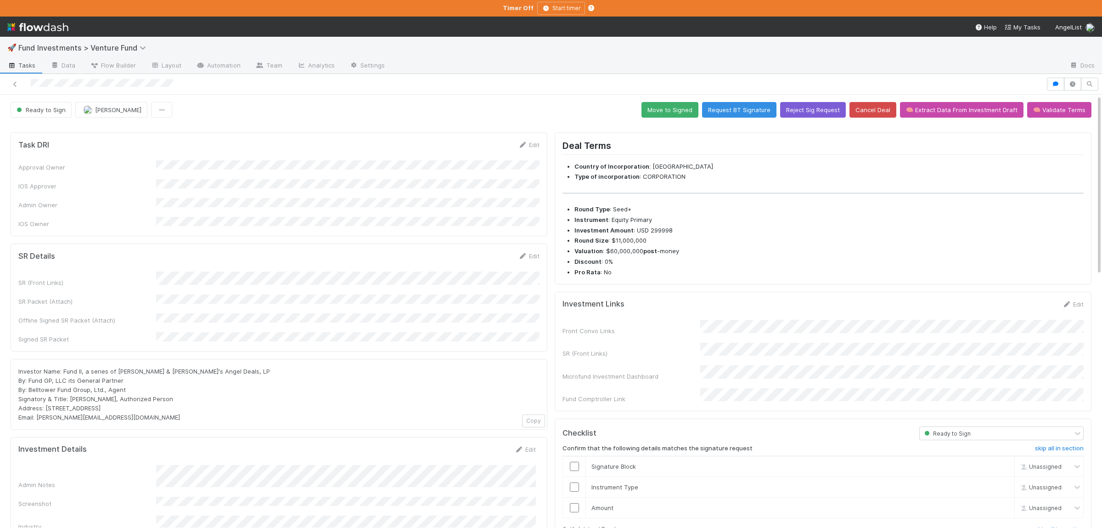
click at [899, 342] on div "Front Convo Links SR (Front Links) Microfund Investment Dashboard Fund Comptrol…" at bounding box center [823, 362] width 521 height 84
click at [898, 343] on div "Front Convo Links SR (Front Links) Microfund Investment Dashboard Fund Comptrol…" at bounding box center [823, 362] width 521 height 84
click at [1028, 313] on button "Save" at bounding box center [1035, 307] width 26 height 16
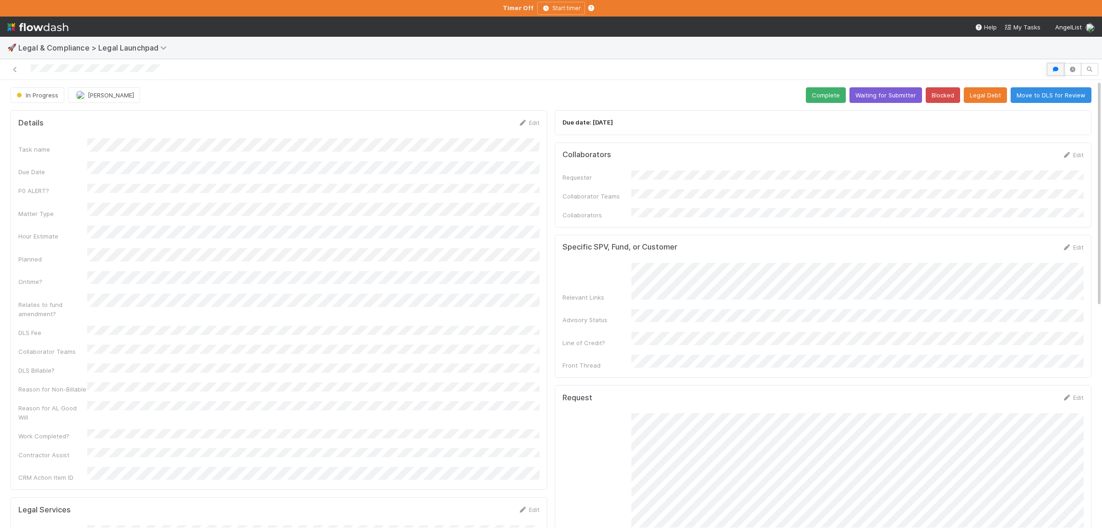
click at [1058, 69] on icon "button" at bounding box center [1055, 70] width 9 height 6
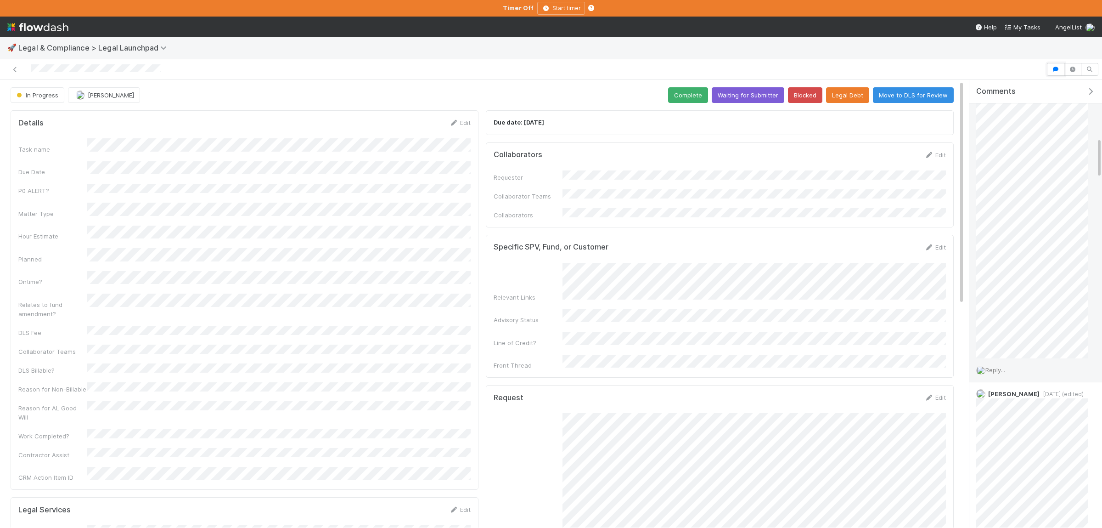
scroll to position [671, 0]
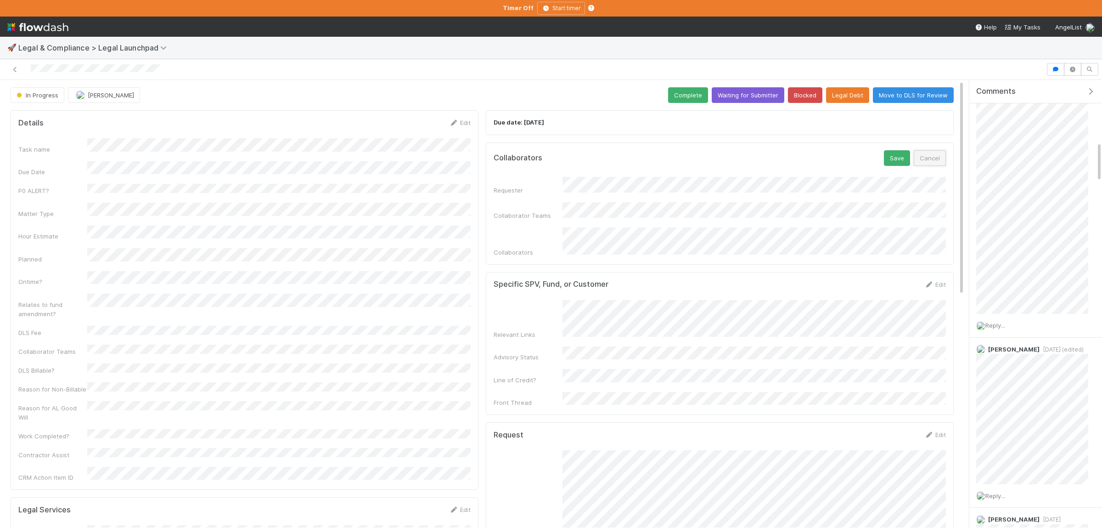
click at [941, 161] on button "Cancel" at bounding box center [930, 158] width 32 height 16
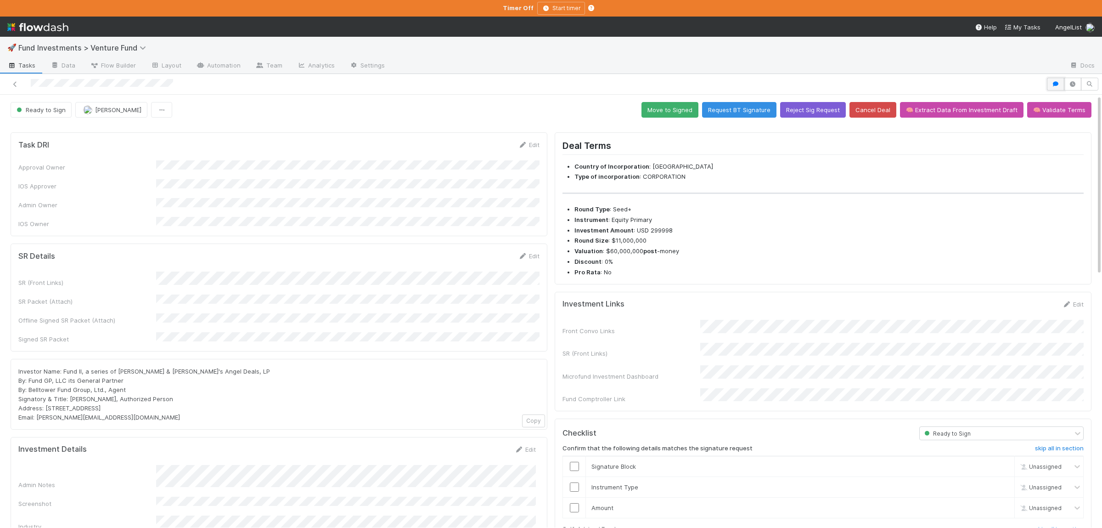
click at [1053, 80] on button "button" at bounding box center [1055, 84] width 17 height 13
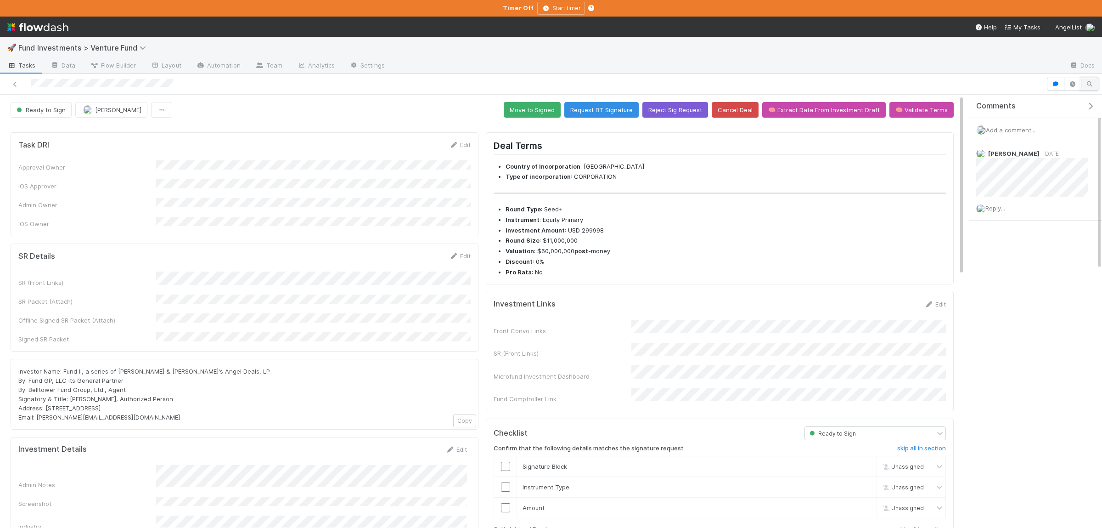
click at [1088, 85] on icon "button" at bounding box center [1089, 84] width 9 height 6
click at [1072, 85] on icon "button" at bounding box center [1072, 84] width 9 height 6
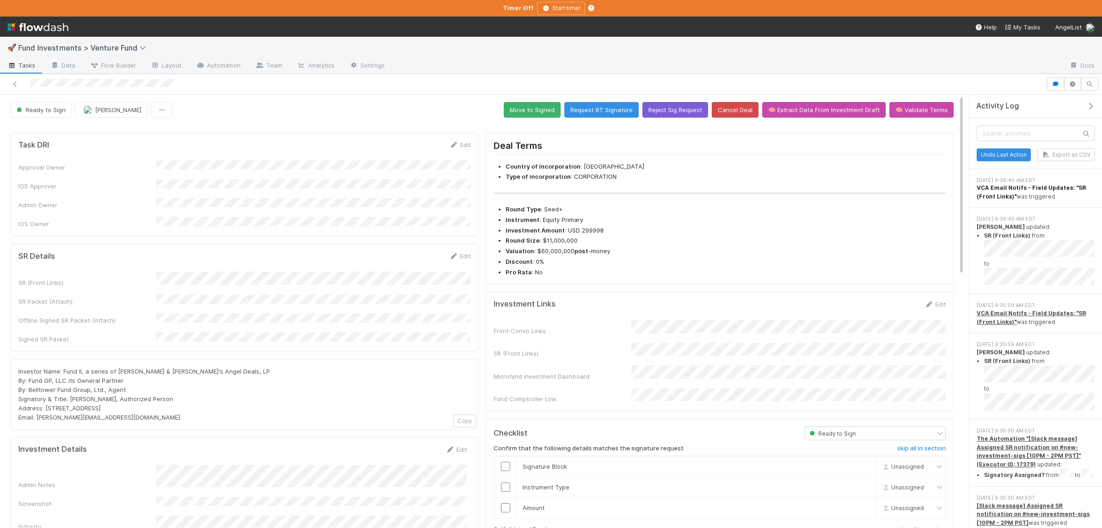
click at [1034, 192] on strong "VCA Email Notifs - Field Updates: "SR (Front Links)"" at bounding box center [1031, 191] width 109 height 15
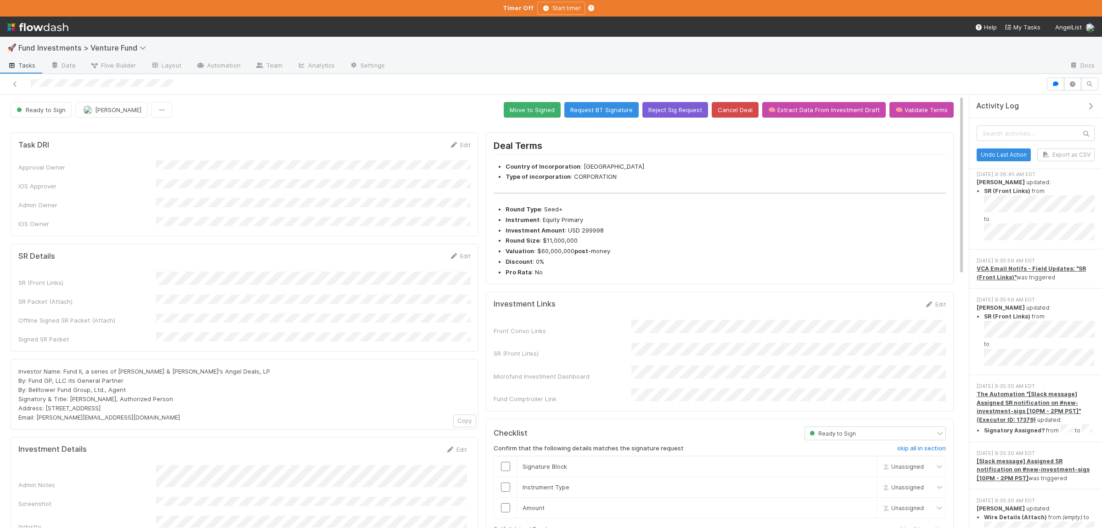
scroll to position [90, 0]
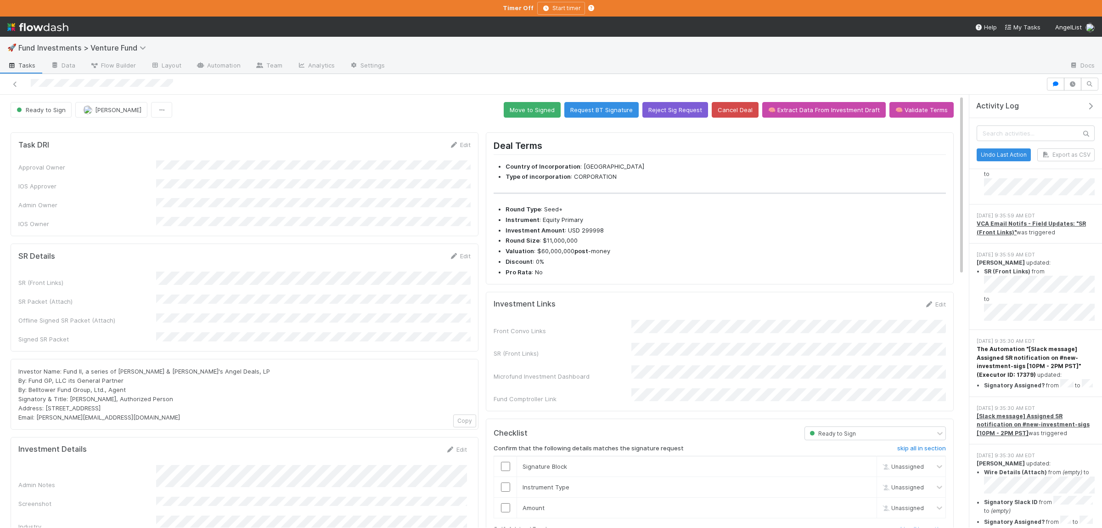
click at [1006, 361] on strong "The Automation "[Slack message] Assigned SR notification on #new-investment-sig…" at bounding box center [1029, 361] width 104 height 32
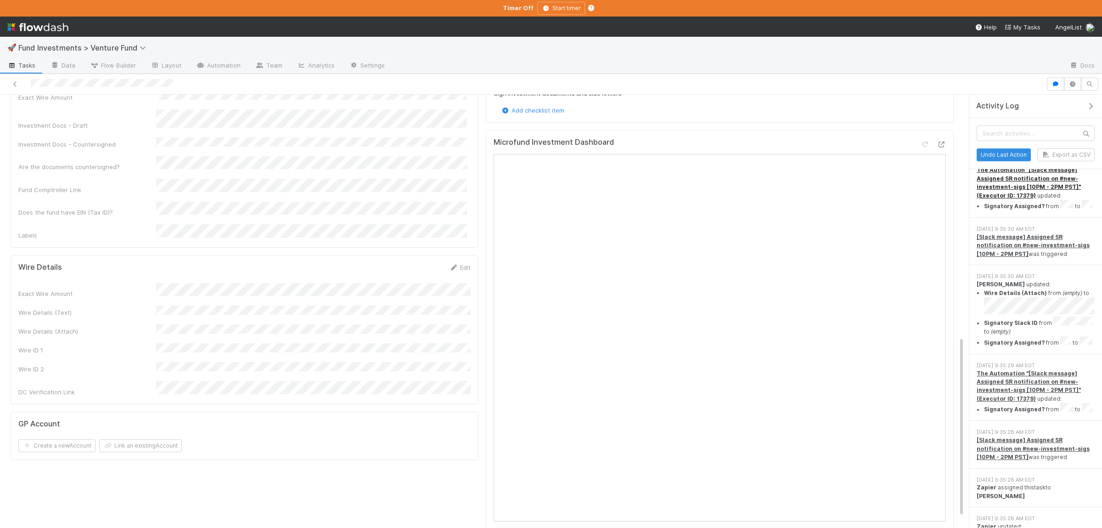
scroll to position [448, 0]
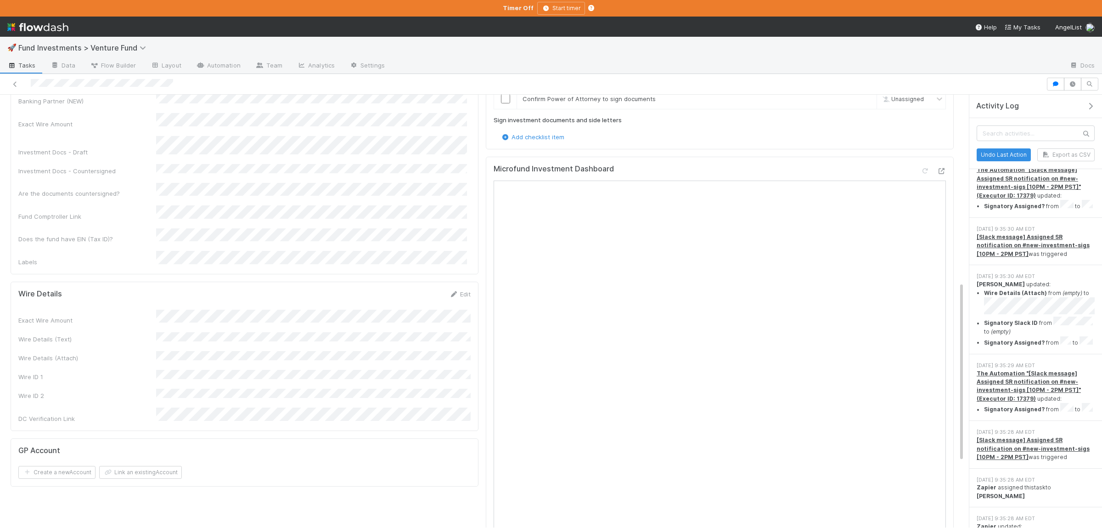
click at [216, 351] on div "Exact Wire Amount Wire Details (Text) Wire Details (Attach) Wire ID 1 Wire ID 2…" at bounding box center [244, 366] width 452 height 113
click at [427, 289] on button "Save" at bounding box center [422, 297] width 26 height 16
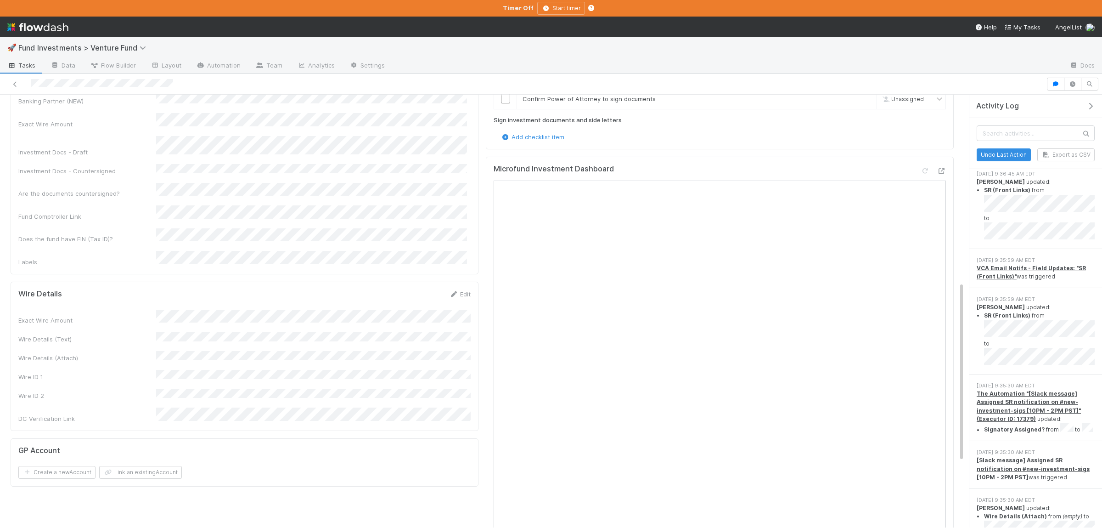
scroll to position [0, 0]
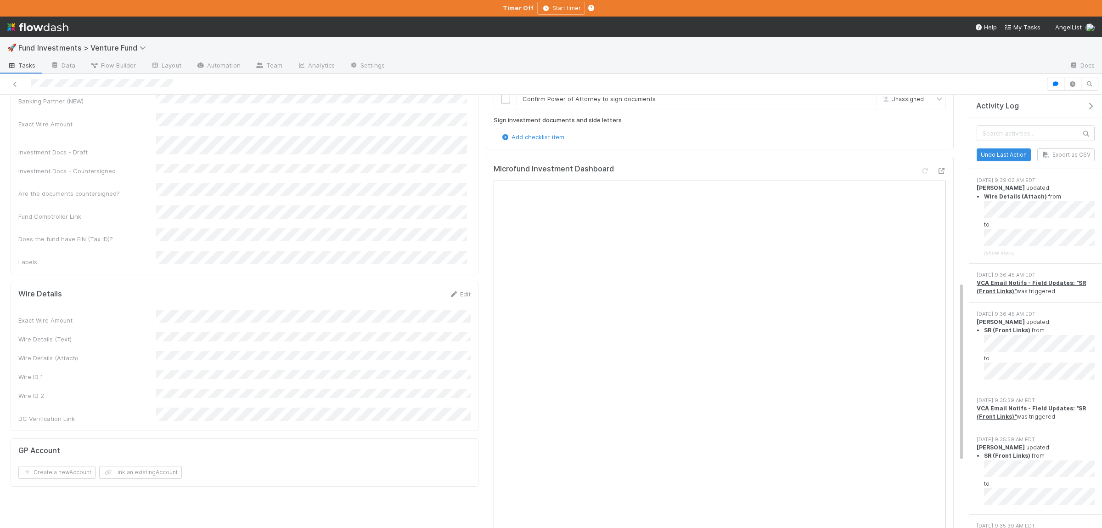
click at [408, 331] on div "Exact Wire Amount Wire Details (Text) Wire Details (Attach) Wire ID 1 Wire ID 2…" at bounding box center [244, 366] width 452 height 113
click at [413, 289] on button "Save" at bounding box center [422, 297] width 26 height 16
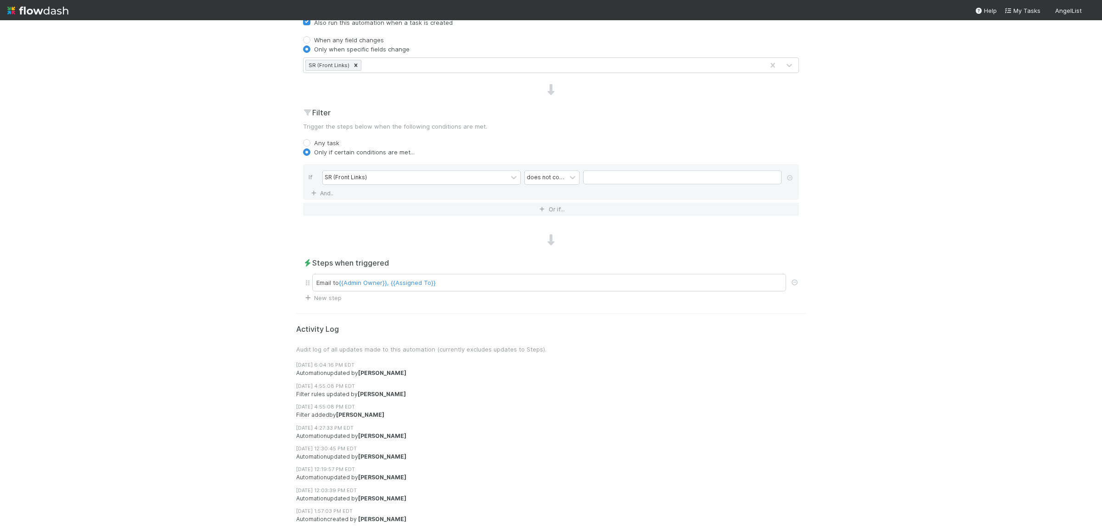
scroll to position [270, 0]
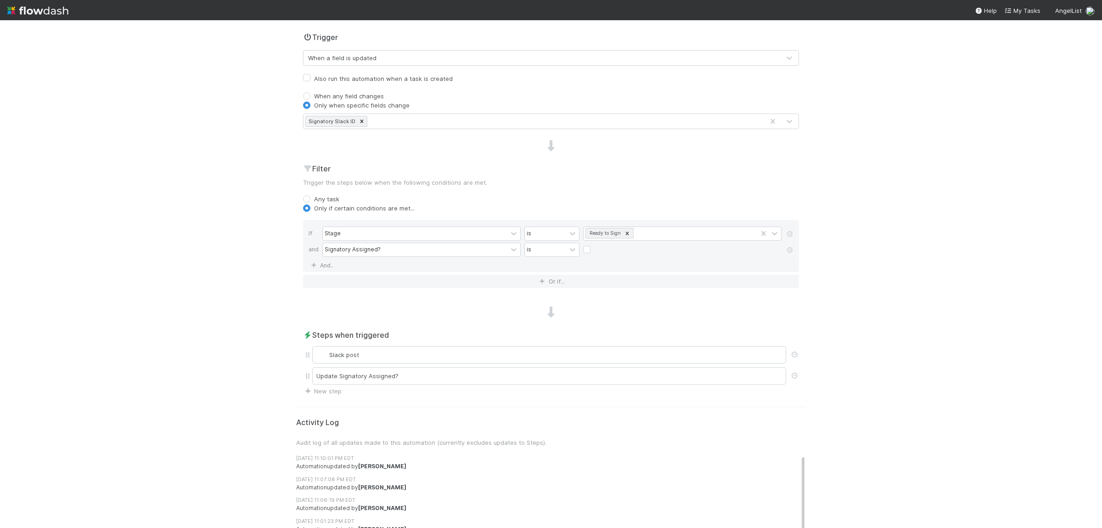
scroll to position [224, 0]
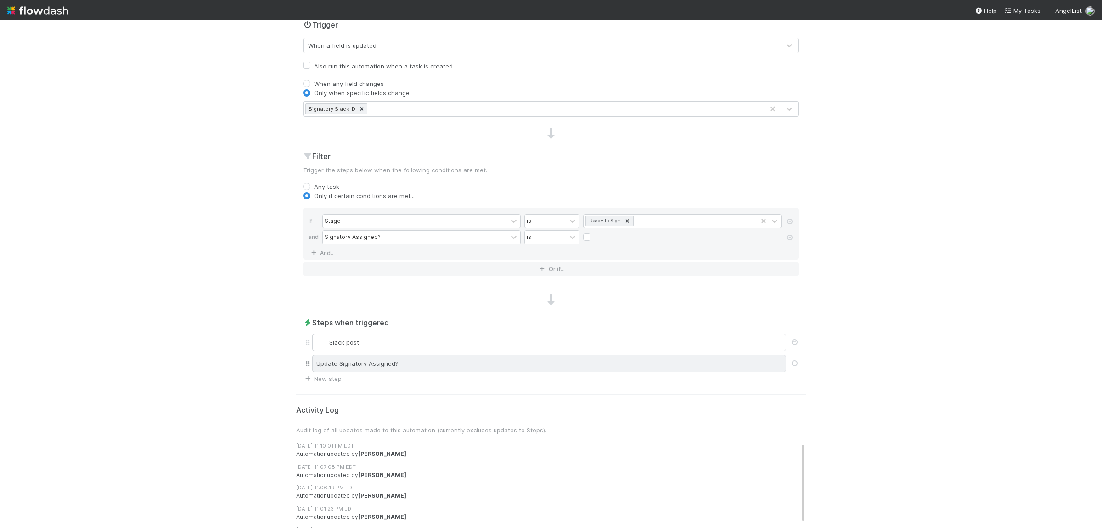
click at [434, 371] on div "Update Signatory Assigned?" at bounding box center [549, 363] width 474 height 17
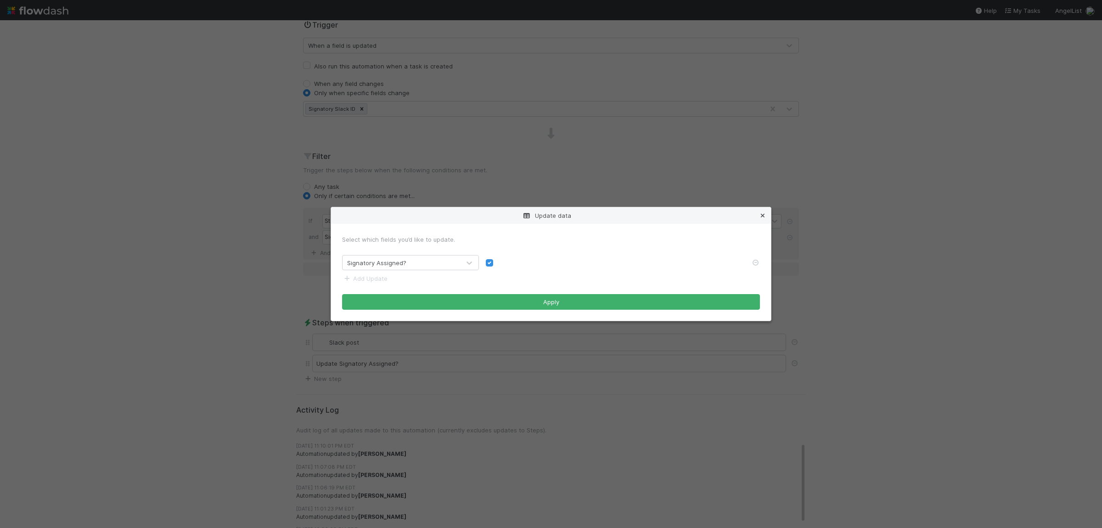
click at [764, 216] on icon at bounding box center [762, 216] width 9 height 6
